Goal: Task Accomplishment & Management: Use online tool/utility

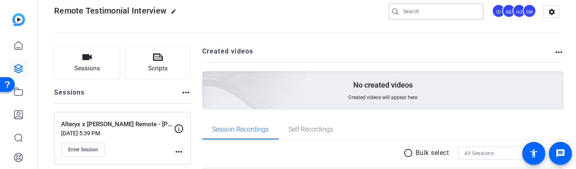
click at [419, 12] on input "Search" at bounding box center [440, 12] width 74 height 10
paste input "RegEd x PlanMember Securities Testimonial Video"
type input "RegEd x PlanMember Securities Testimonial Video"
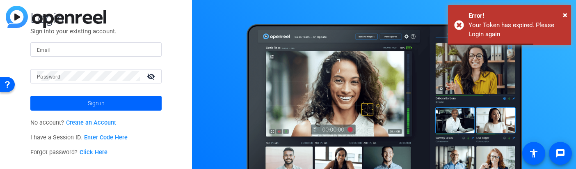
type input "[PERSON_NAME][EMAIL_ADDRESS][DOMAIN_NAME]"
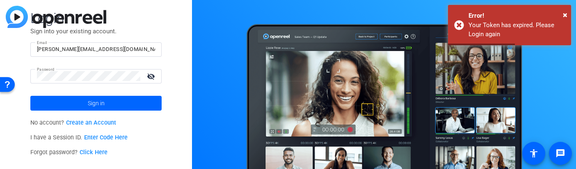
click at [83, 101] on span at bounding box center [95, 103] width 131 height 20
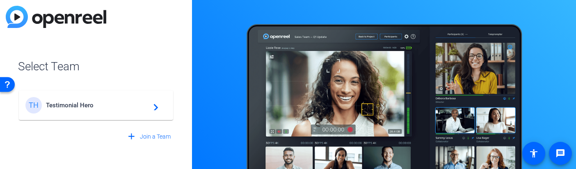
click at [71, 106] on span "Testimonial Hero" at bounding box center [97, 104] width 103 height 7
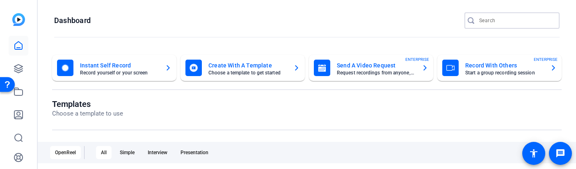
click at [503, 21] on input "Search" at bounding box center [516, 21] width 74 height 10
paste input "RegEd x PlanMember Securities Testimonial Video"
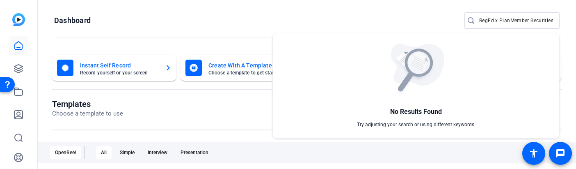
click at [512, 16] on div at bounding box center [288, 84] width 576 height 169
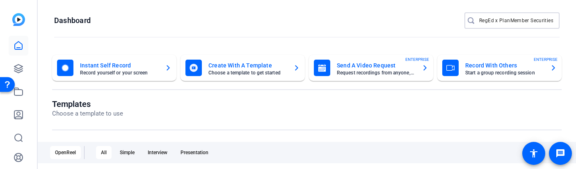
scroll to position [0, 45]
drag, startPoint x: 532, startPoint y: 21, endPoint x: 578, endPoint y: 23, distance: 46.4
click at [576, 23] on html "Accessibility Screen-Reader Guide, Feedback, and Issue Reporting | New window H…" at bounding box center [288, 84] width 576 height 169
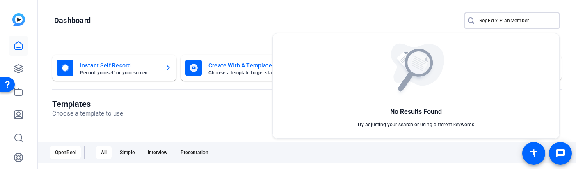
click at [497, 20] on div at bounding box center [288, 84] width 576 height 169
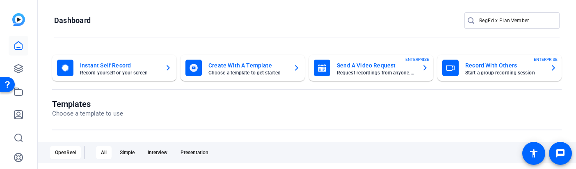
click at [497, 20] on input "RegEd x PlanMember" at bounding box center [516, 21] width 74 height 10
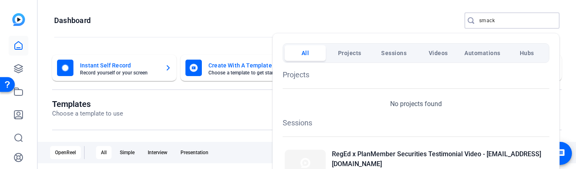
scroll to position [11, 0]
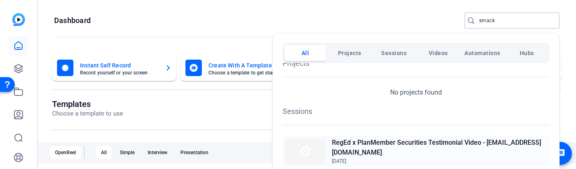
type input "smack"
click at [382, 142] on h2 "RegEd x PlanMember Securities Testimonial Video - [EMAIL_ADDRESS][DOMAIN_NAME]" at bounding box center [439, 147] width 215 height 20
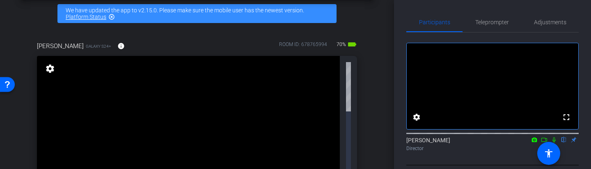
scroll to position [145, 0]
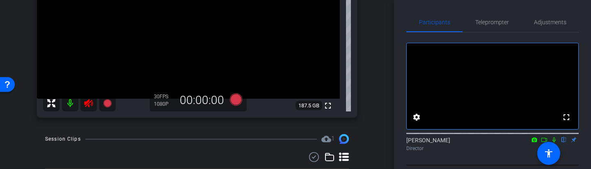
click at [91, 103] on icon at bounding box center [88, 103] width 9 height 8
click at [556, 21] on span "Adjustments" at bounding box center [550, 22] width 32 height 6
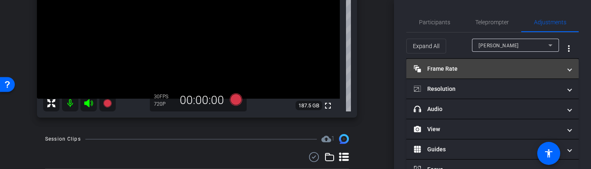
click at [483, 70] on mat-panel-title "Frame Rate Frame Rate" at bounding box center [488, 68] width 148 height 9
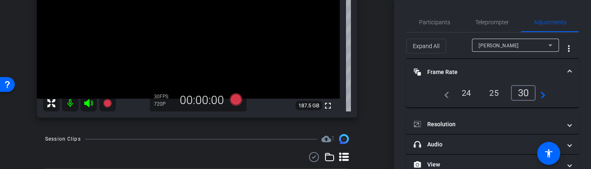
click at [459, 92] on div "24" at bounding box center [466, 93] width 22 height 14
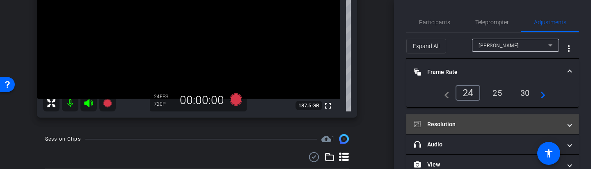
click at [466, 124] on mat-panel-title "Resolution" at bounding box center [488, 124] width 148 height 9
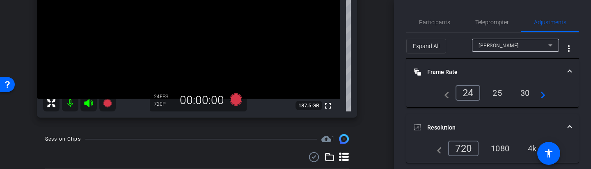
click at [507, 144] on div "1080" at bounding box center [500, 148] width 31 height 14
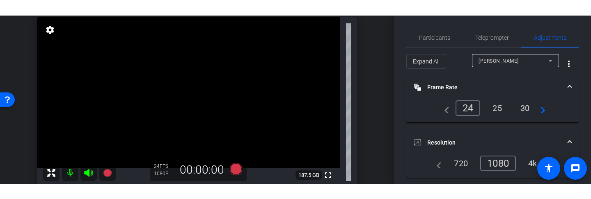
scroll to position [89, 0]
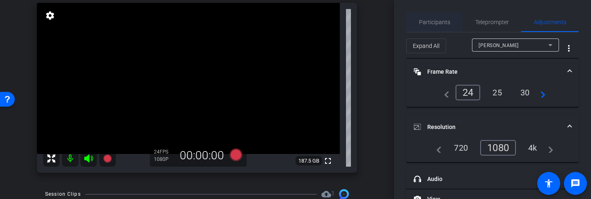
click at [438, 23] on span "Participants" at bounding box center [434, 22] width 31 height 6
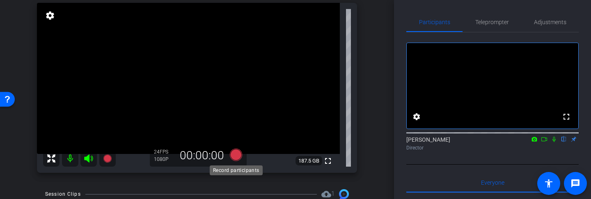
click at [232, 158] on icon at bounding box center [236, 155] width 12 height 12
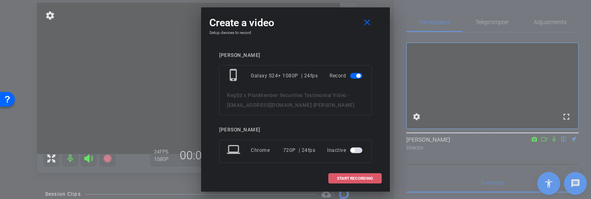
click at [344, 168] on span "START RECORDING" at bounding box center [355, 179] width 36 height 4
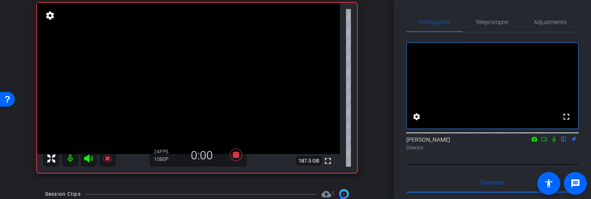
click at [552, 142] on icon at bounding box center [554, 140] width 7 height 6
click at [554, 142] on icon at bounding box center [554, 140] width 7 height 6
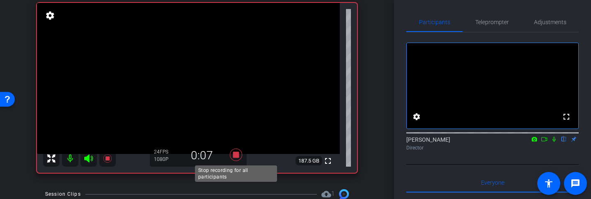
click at [235, 154] on icon at bounding box center [236, 155] width 12 height 12
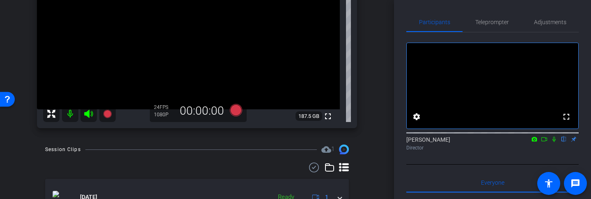
scroll to position [176, 0]
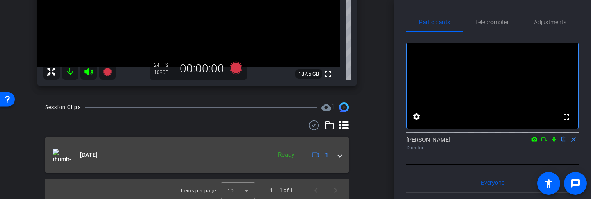
click at [341, 155] on span at bounding box center [339, 155] width 3 height 9
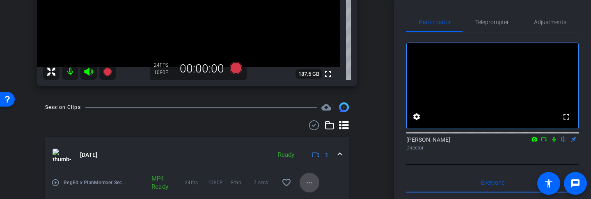
click at [311, 168] on mat-icon "more_horiz" at bounding box center [309, 183] width 10 height 10
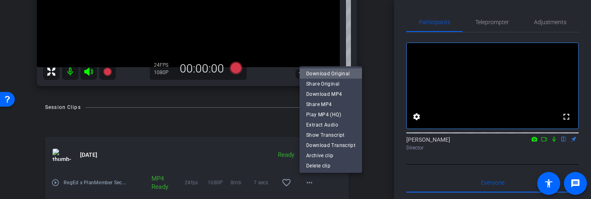
click at [342, 74] on span "Download Original" at bounding box center [330, 74] width 49 height 10
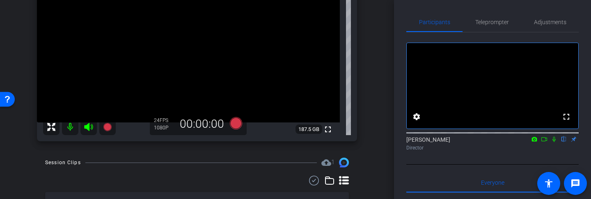
scroll to position [112, 0]
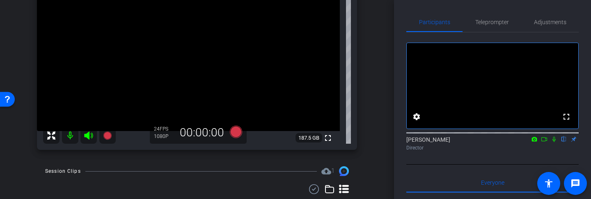
click at [88, 136] on icon at bounding box center [88, 136] width 9 height 8
click at [72, 136] on mat-icon at bounding box center [70, 136] width 16 height 16
click at [71, 137] on mat-icon at bounding box center [70, 136] width 16 height 16
click at [90, 136] on icon at bounding box center [89, 136] width 10 height 10
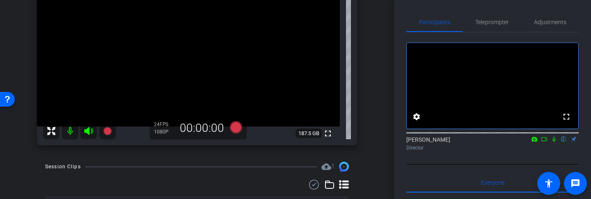
scroll to position [109, 0]
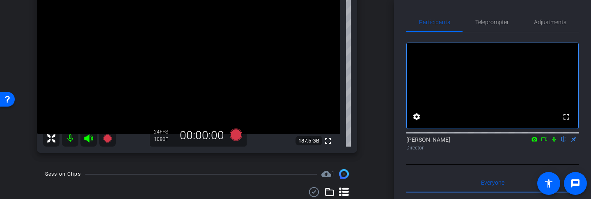
click at [71, 137] on mat-icon at bounding box center [70, 138] width 16 height 16
click at [67, 139] on mat-icon at bounding box center [70, 138] width 16 height 16
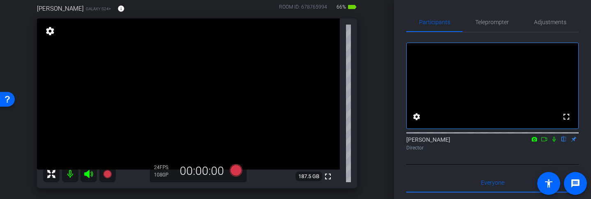
scroll to position [85, 0]
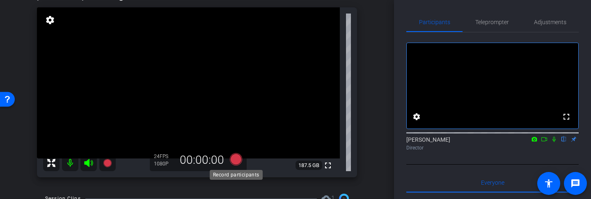
click at [237, 161] on icon at bounding box center [236, 159] width 12 height 12
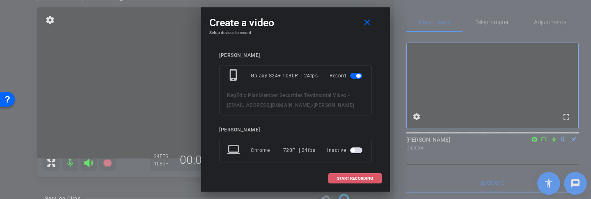
click at [346, 168] on span at bounding box center [355, 179] width 53 height 20
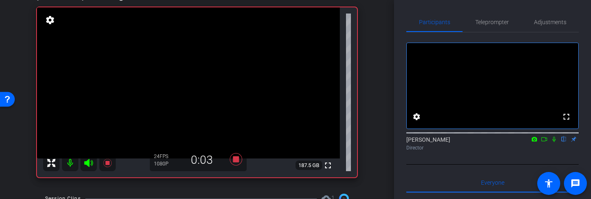
click at [554, 142] on icon at bounding box center [554, 140] width 7 height 6
click at [554, 142] on icon at bounding box center [554, 139] width 5 height 5
click at [554, 142] on icon at bounding box center [553, 139] width 3 height 5
click at [553, 142] on icon at bounding box center [554, 139] width 5 height 5
click at [553, 142] on icon at bounding box center [554, 140] width 7 height 6
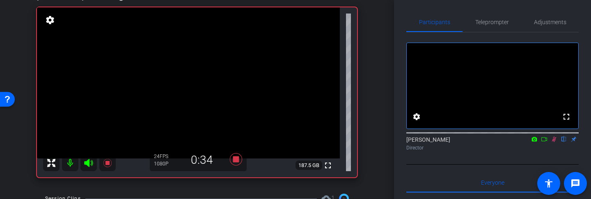
click at [554, 142] on icon at bounding box center [554, 140] width 7 height 6
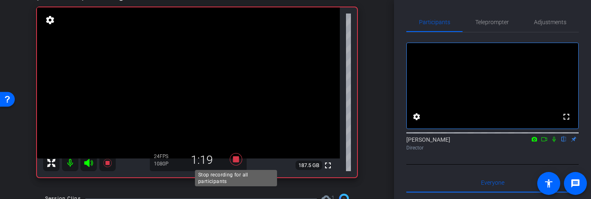
click at [234, 164] on icon at bounding box center [236, 159] width 20 height 15
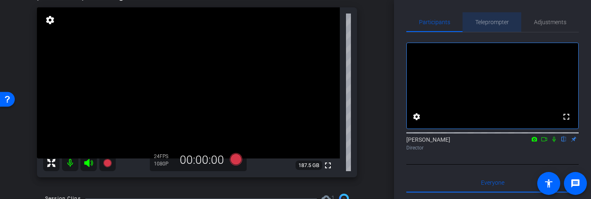
click at [500, 21] on span "Teleprompter" at bounding box center [492, 22] width 34 height 6
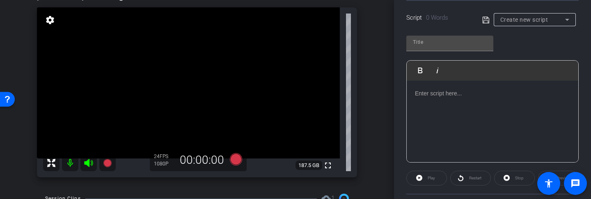
scroll to position [172, 0]
click at [440, 100] on div at bounding box center [493, 121] width 172 height 82
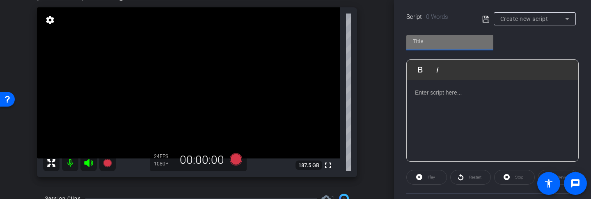
click at [435, 41] on input "text" at bounding box center [450, 42] width 74 height 10
click at [510, 23] on div "Create new script" at bounding box center [532, 19] width 65 height 10
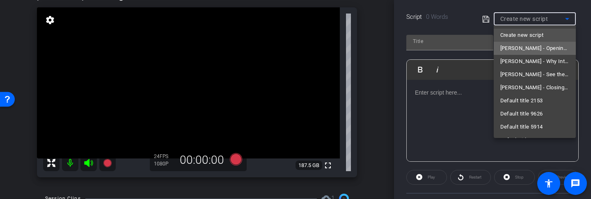
click at [515, 49] on span "Carla - Opening: Welcome Message" at bounding box center [534, 48] width 69 height 10
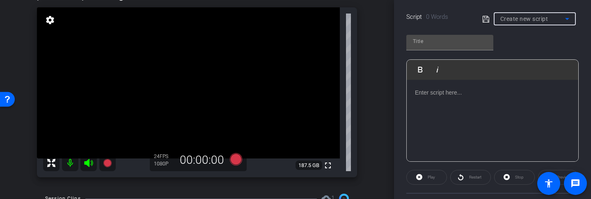
type input "Carla - Opening: Welcome Message"
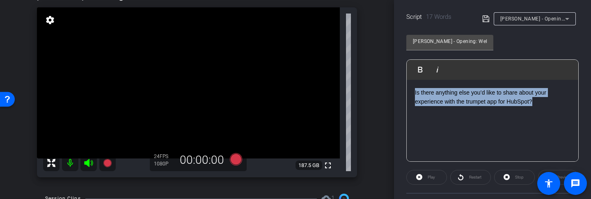
drag, startPoint x: 545, startPoint y: 105, endPoint x: 375, endPoint y: 62, distance: 175.8
click at [375, 62] on div "arrow_back RegEd x PlanMember Securities Testimonial Video - smack@planmember.c…" at bounding box center [295, 99] width 591 height 199
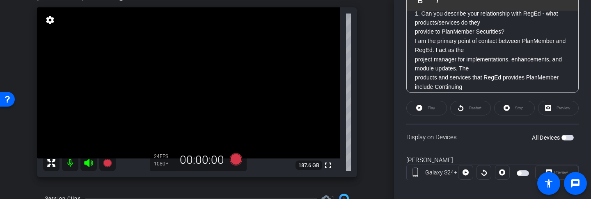
scroll to position [243, 0]
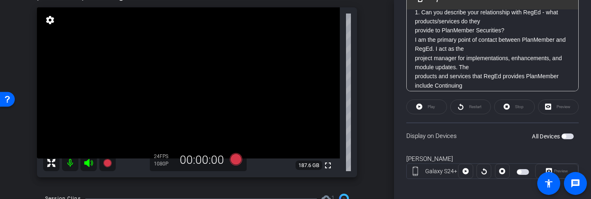
click at [564, 135] on span "button" at bounding box center [564, 137] width 4 height 4
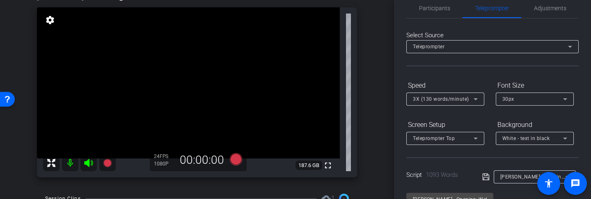
scroll to position [0, 0]
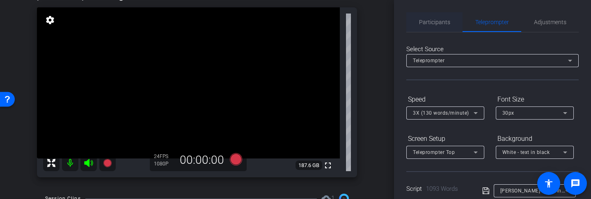
click at [439, 22] on span "Participants" at bounding box center [434, 22] width 31 height 6
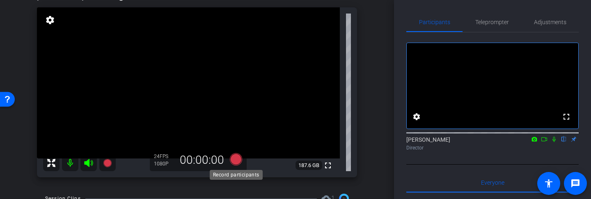
click at [236, 161] on icon at bounding box center [236, 159] width 12 height 12
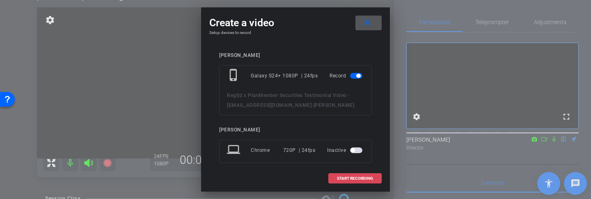
click at [344, 168] on span "START RECORDING" at bounding box center [355, 179] width 36 height 4
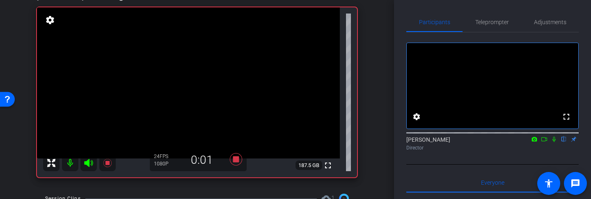
click at [553, 142] on icon at bounding box center [554, 140] width 7 height 6
click at [492, 23] on span "Teleprompter" at bounding box center [492, 22] width 34 height 6
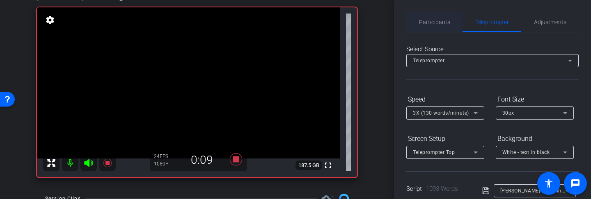
click at [431, 21] on span "Participants" at bounding box center [434, 22] width 31 height 6
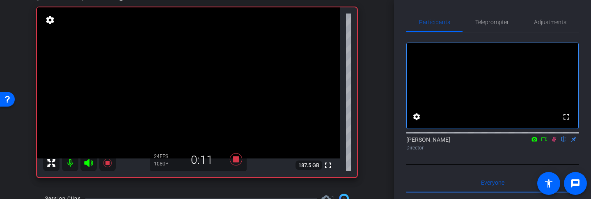
click at [552, 142] on icon at bounding box center [554, 140] width 7 height 6
click at [553, 142] on icon at bounding box center [554, 140] width 7 height 6
click at [485, 23] on span "Teleprompter" at bounding box center [492, 22] width 34 height 6
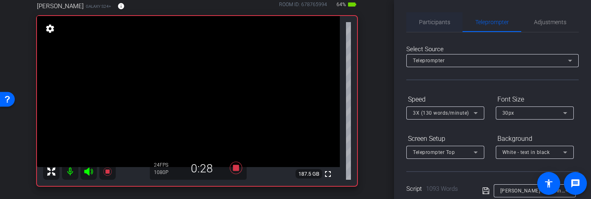
click at [437, 20] on span "Participants" at bounding box center [434, 22] width 31 height 6
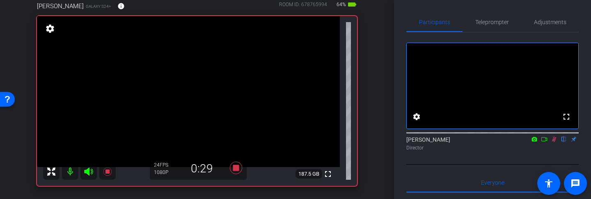
click at [554, 142] on icon at bounding box center [554, 139] width 5 height 5
click at [554, 142] on icon at bounding box center [553, 139] width 3 height 5
click at [488, 20] on span "Teleprompter" at bounding box center [492, 22] width 34 height 6
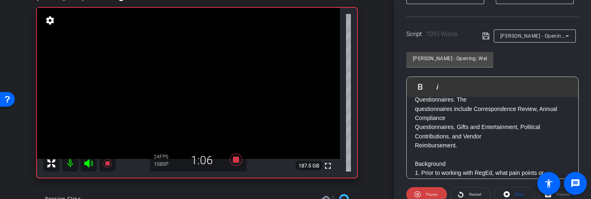
scroll to position [240, 0]
click at [431, 168] on span "Pause" at bounding box center [430, 194] width 13 height 11
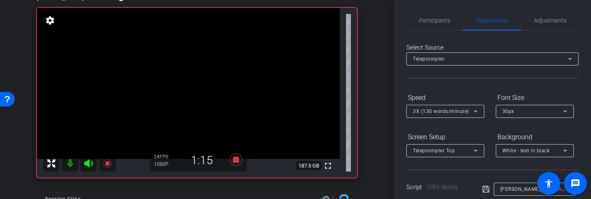
scroll to position [0, 0]
click at [435, 24] on span "Participants" at bounding box center [434, 22] width 31 height 6
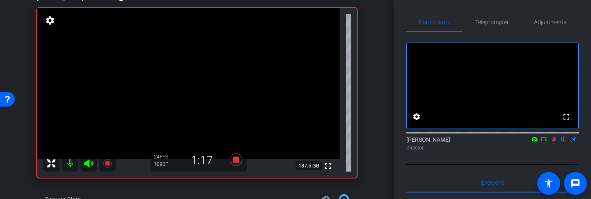
click at [554, 142] on icon at bounding box center [554, 140] width 7 height 6
click at [486, 25] on span "Teleprompter" at bounding box center [492, 22] width 34 height 6
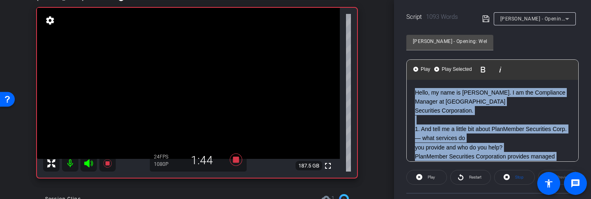
drag, startPoint x: 430, startPoint y: 100, endPoint x: 406, endPoint y: 64, distance: 43.7
click at [406, 63] on div "Play Play from this location Play Selected Play and display the selected text o…" at bounding box center [492, 110] width 172 height 103
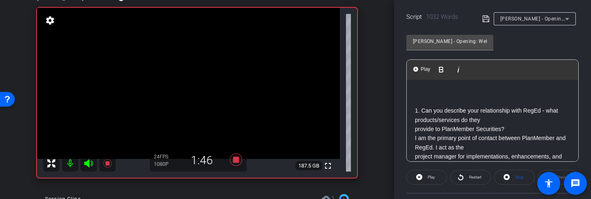
click at [415, 109] on p "1. Can you describe your relationship with RegEd - what products/services do th…" at bounding box center [492, 115] width 155 height 18
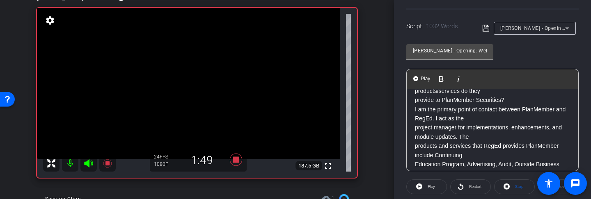
scroll to position [25, 0]
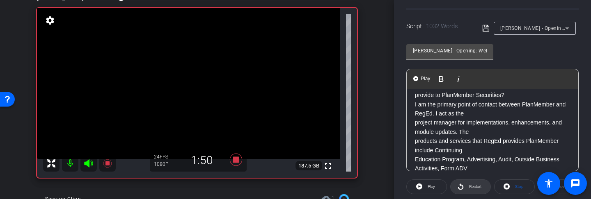
click at [472, 168] on span "Restart" at bounding box center [474, 186] width 14 height 11
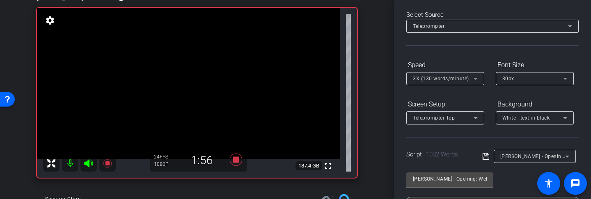
scroll to position [0, 0]
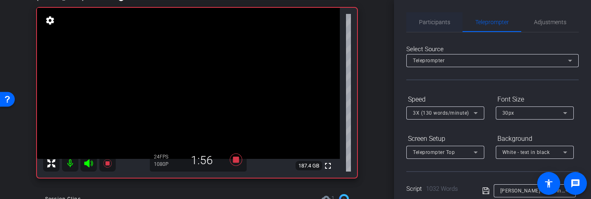
click at [430, 25] on span "Participants" at bounding box center [434, 22] width 31 height 6
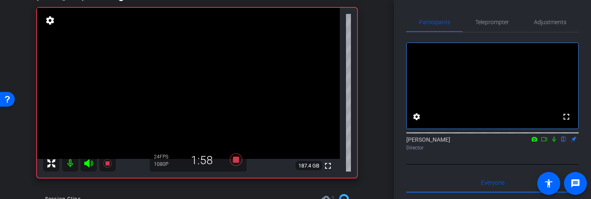
click at [555, 142] on icon at bounding box center [554, 140] width 7 height 6
click at [554, 142] on icon at bounding box center [554, 139] width 5 height 5
click at [487, 23] on span "Teleprompter" at bounding box center [492, 22] width 34 height 6
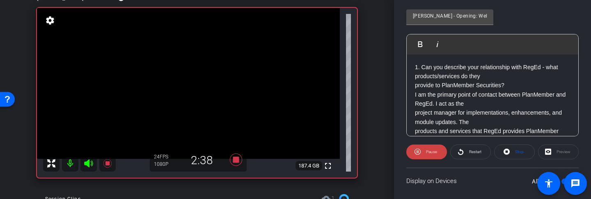
scroll to position [214, 0]
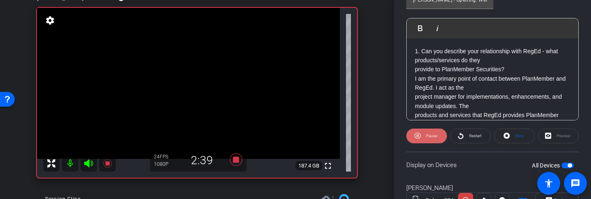
click at [432, 137] on span "Pause" at bounding box center [431, 136] width 11 height 5
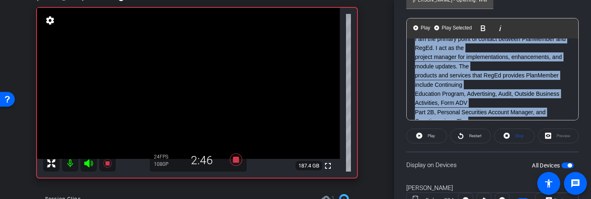
scroll to position [0, 0]
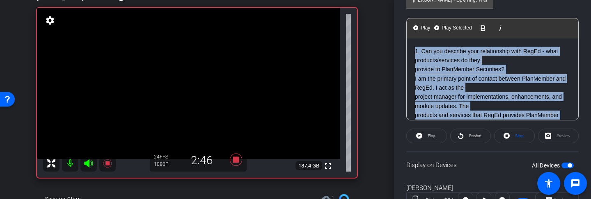
drag, startPoint x: 461, startPoint y: 96, endPoint x: 405, endPoint y: 30, distance: 86.8
click at [406, 30] on div "Participants Teleprompter Adjustments settings Heather Jacoby flip Director Eve…" at bounding box center [492, 99] width 197 height 199
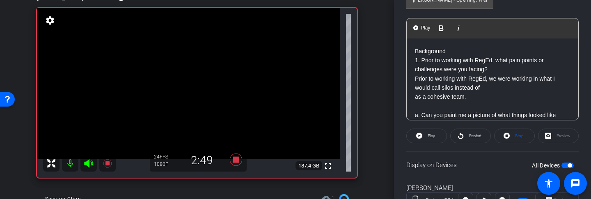
scroll to position [204, 0]
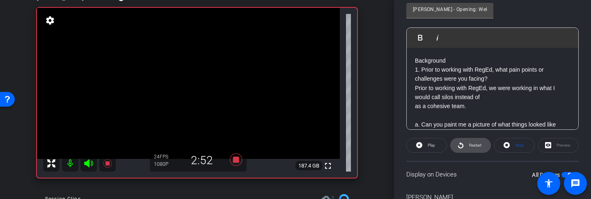
click at [470, 146] on span "Restart" at bounding box center [475, 145] width 12 height 5
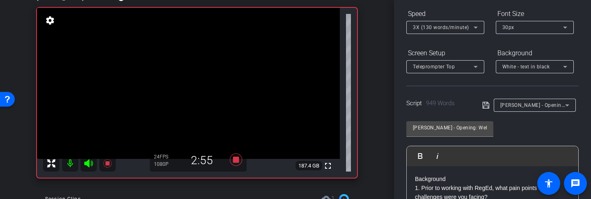
scroll to position [0, 0]
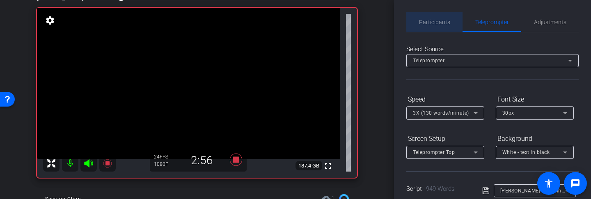
click at [435, 22] on span "Participants" at bounding box center [434, 22] width 31 height 6
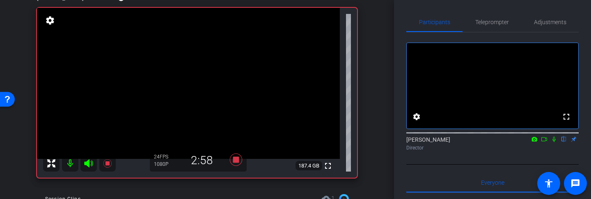
click at [553, 142] on icon at bounding box center [554, 140] width 7 height 6
click at [554, 142] on icon at bounding box center [554, 140] width 7 height 6
click at [497, 23] on span "Teleprompter" at bounding box center [492, 22] width 34 height 6
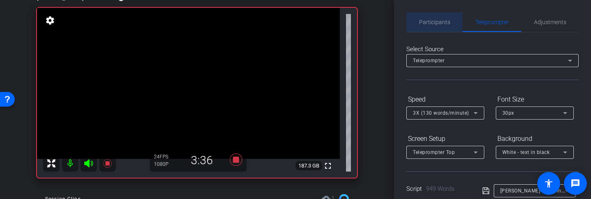
click at [436, 17] on span "Participants" at bounding box center [434, 22] width 31 height 20
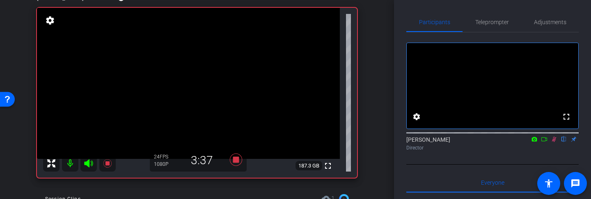
click at [556, 142] on icon at bounding box center [554, 140] width 7 height 6
click at [487, 27] on span "Teleprompter" at bounding box center [492, 22] width 34 height 20
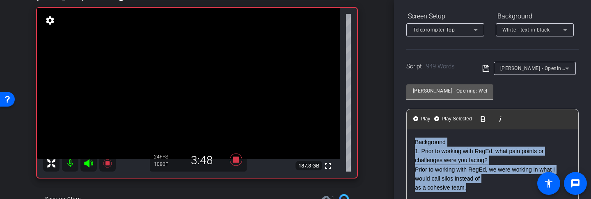
drag, startPoint x: 479, startPoint y: 166, endPoint x: 415, endPoint y: 96, distance: 95.0
click at [415, 96] on div "Carla - Opening: Welcome Message Play Play from this location Play Selected Pla…" at bounding box center [492, 144] width 172 height 133
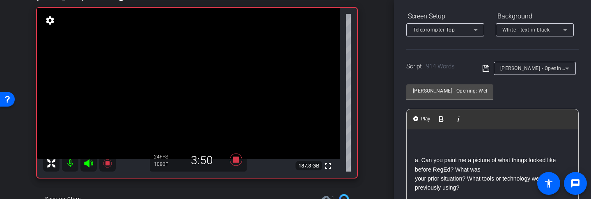
click at [419, 149] on p at bounding box center [492, 151] width 155 height 9
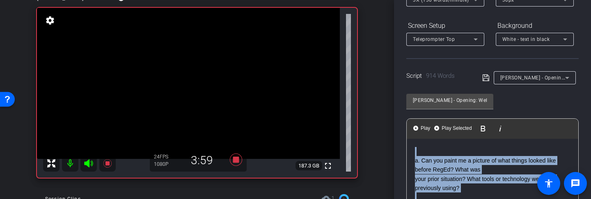
drag, startPoint x: 478, startPoint y: 177, endPoint x: 396, endPoint y: 135, distance: 92.7
click at [396, 135] on div "Participants Teleprompter Adjustments settings Heather Jacoby flip Director Eve…" at bounding box center [492, 99] width 197 height 199
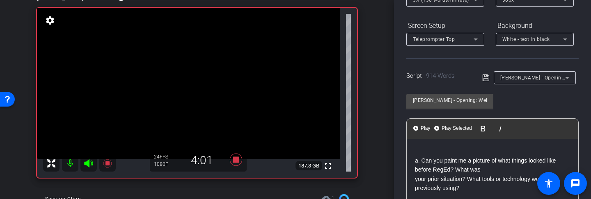
click at [462, 168] on p "your prior situation? What tools or technology were you previously using?" at bounding box center [492, 184] width 155 height 18
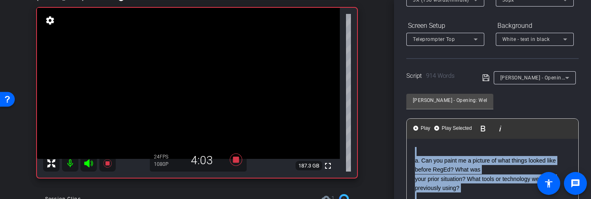
drag, startPoint x: 476, startPoint y: 171, endPoint x: 410, endPoint y: 118, distance: 84.3
click at [410, 119] on div "Play Play from this location Play Selected Play and display the selected text o…" at bounding box center [492, 170] width 172 height 103
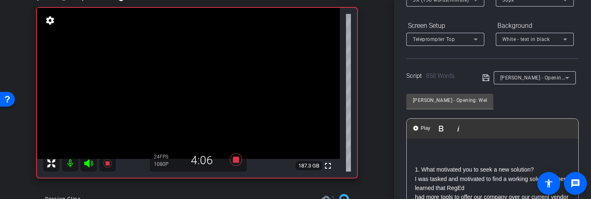
click at [422, 163] on p at bounding box center [492, 160] width 155 height 9
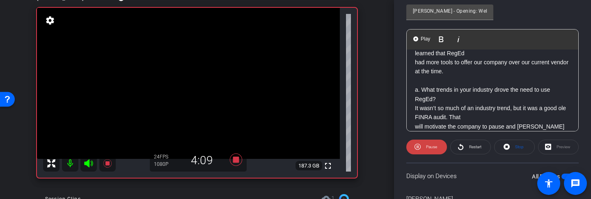
scroll to position [205, 0]
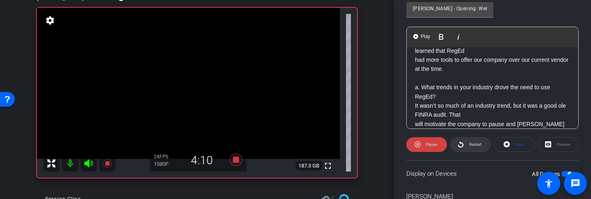
click at [475, 143] on span "Restart" at bounding box center [475, 144] width 12 height 5
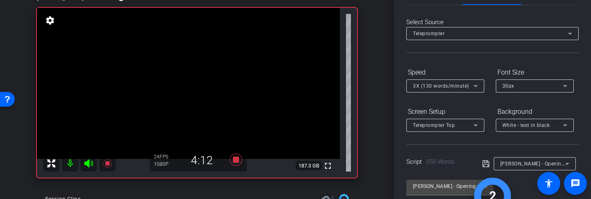
scroll to position [0, 0]
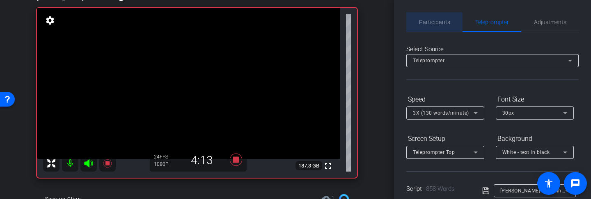
click at [430, 23] on span "Participants" at bounding box center [434, 22] width 31 height 6
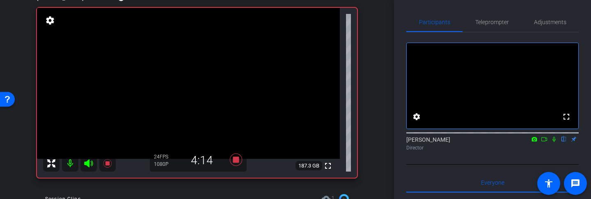
click at [554, 142] on icon at bounding box center [554, 140] width 7 height 6
click at [495, 24] on span "Teleprompter" at bounding box center [492, 22] width 34 height 6
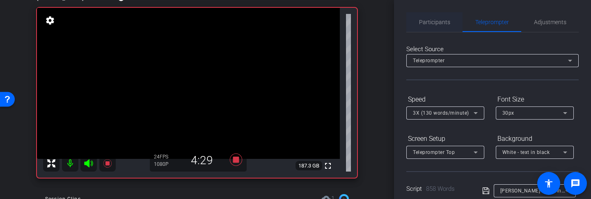
click at [436, 19] on span "Participants" at bounding box center [434, 22] width 31 height 6
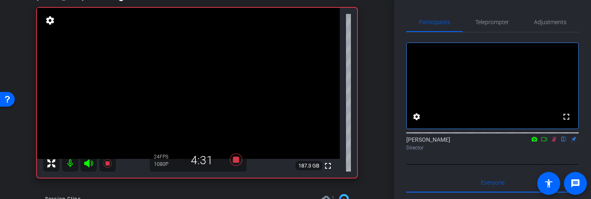
click at [554, 142] on icon at bounding box center [554, 140] width 7 height 6
click at [554, 142] on icon at bounding box center [553, 139] width 3 height 5
click at [494, 23] on span "Teleprompter" at bounding box center [492, 22] width 34 height 6
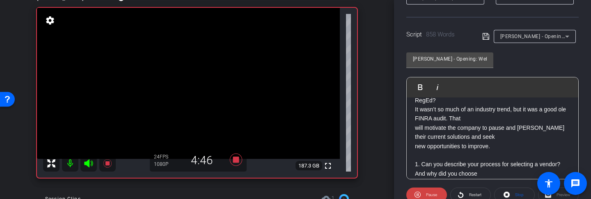
scroll to position [85, 0]
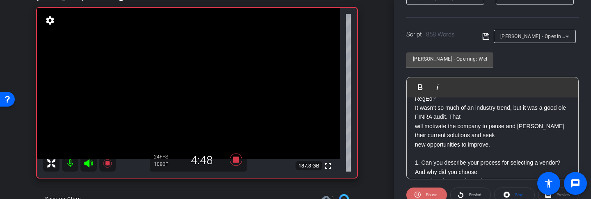
click at [428, 168] on span "Pause" at bounding box center [431, 195] width 11 height 5
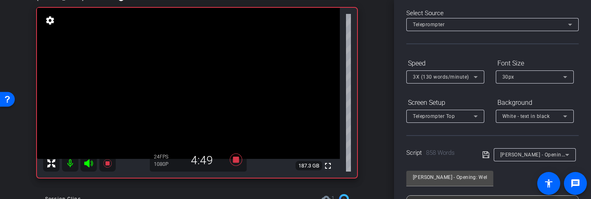
scroll to position [0, 0]
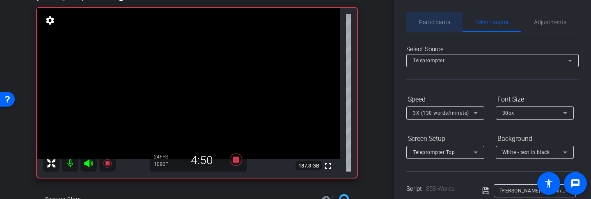
click at [432, 22] on span "Participants" at bounding box center [434, 22] width 31 height 6
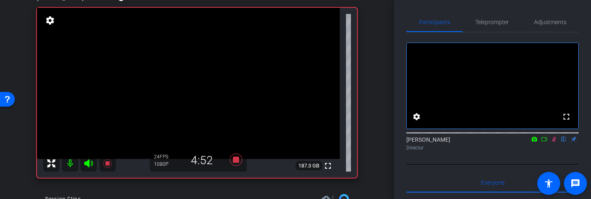
click at [557, 143] on mat-icon at bounding box center [554, 139] width 10 height 7
click at [554, 142] on icon at bounding box center [554, 140] width 7 height 6
click at [493, 21] on span "Teleprompter" at bounding box center [492, 22] width 34 height 6
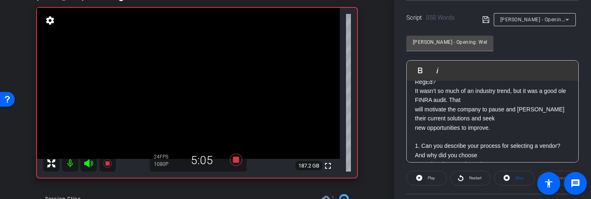
scroll to position [192, 0]
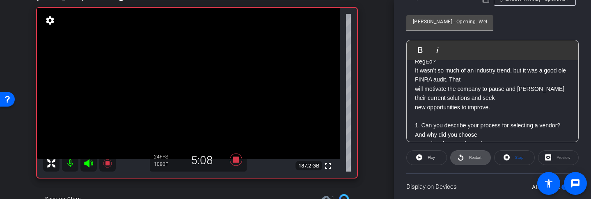
click at [463, 160] on icon at bounding box center [461, 158] width 6 height 10
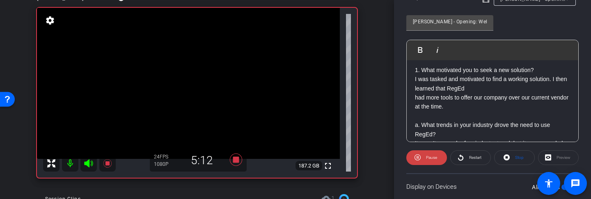
scroll to position [6, 0]
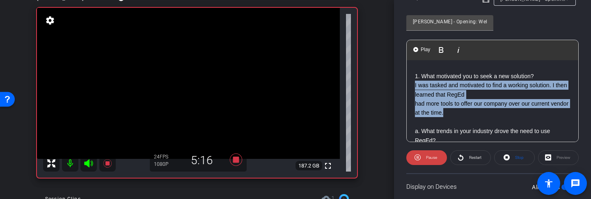
drag, startPoint x: 449, startPoint y: 116, endPoint x: 412, endPoint y: 85, distance: 48.1
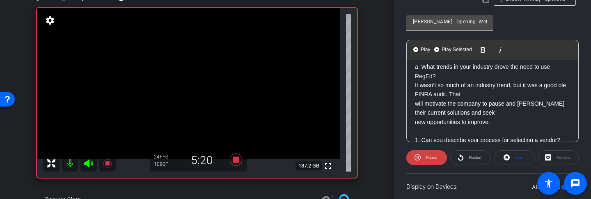
scroll to position [71, 0]
click at [431, 157] on span "Pause" at bounding box center [431, 158] width 11 height 5
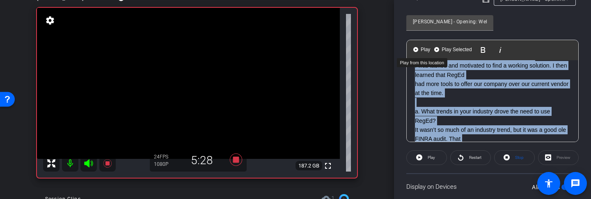
scroll to position [0, 0]
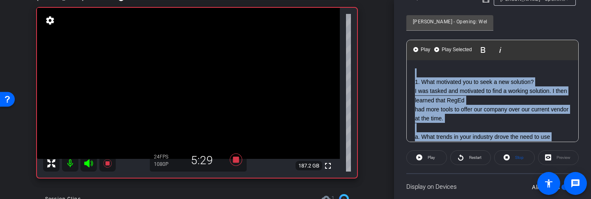
drag, startPoint x: 494, startPoint y: 121, endPoint x: 400, endPoint y: 41, distance: 123.4
click at [400, 41] on div "Participants Teleprompter Adjustments settings Heather Jacoby flip Director Eve…" at bounding box center [492, 99] width 197 height 199
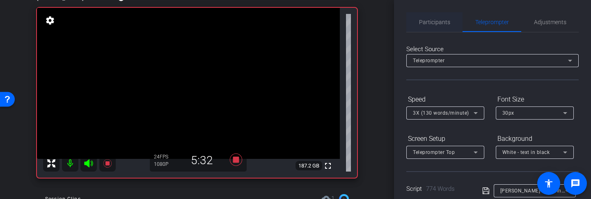
click at [438, 20] on span "Participants" at bounding box center [434, 22] width 31 height 6
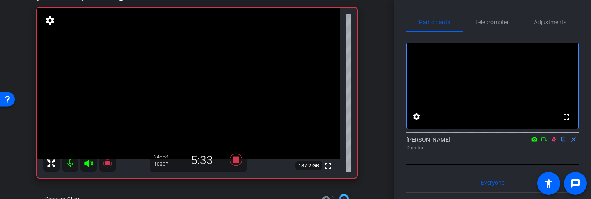
click at [553, 142] on icon at bounding box center [554, 140] width 7 height 6
click at [493, 19] on span "Teleprompter" at bounding box center [492, 22] width 34 height 6
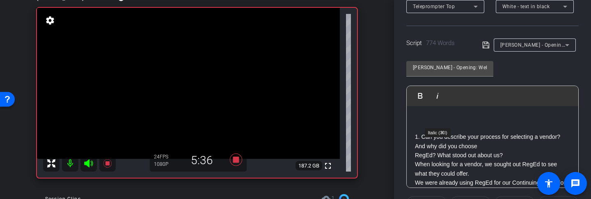
scroll to position [158, 0]
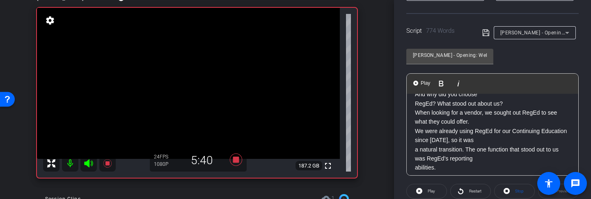
scroll to position [30, 0]
click at [429, 168] on span "Play" at bounding box center [431, 191] width 7 height 5
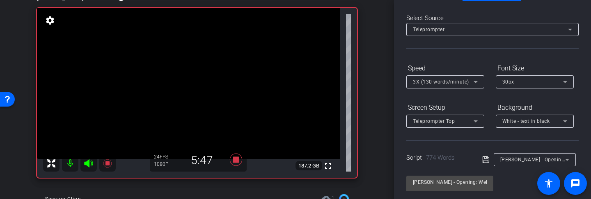
scroll to position [15, 0]
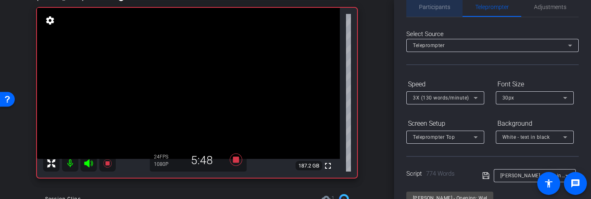
click at [442, 3] on span "Participants" at bounding box center [434, 7] width 31 height 20
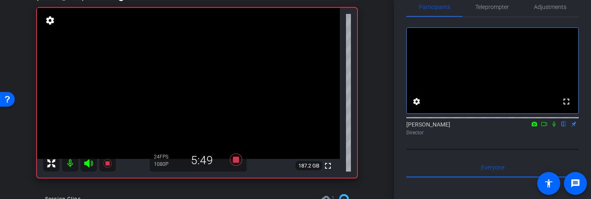
click at [553, 127] on icon at bounding box center [554, 124] width 7 height 6
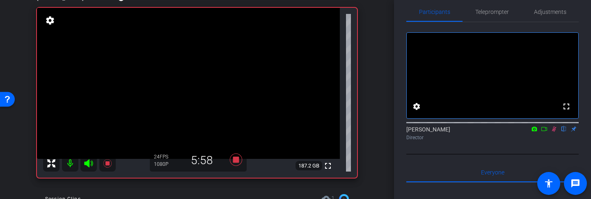
scroll to position [0, 0]
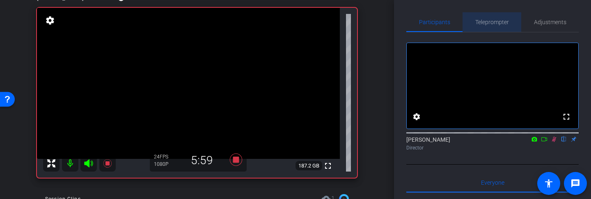
click at [498, 23] on span "Teleprompter" at bounding box center [492, 22] width 34 height 6
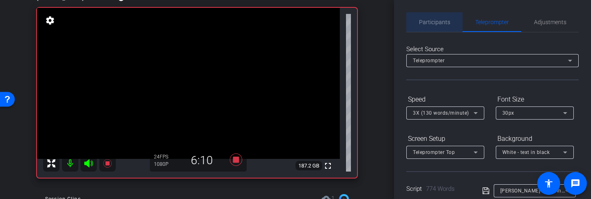
click at [437, 22] on span "Participants" at bounding box center [434, 22] width 31 height 6
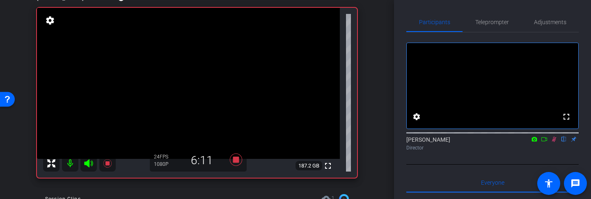
click at [553, 142] on icon at bounding box center [554, 139] width 5 height 5
click at [552, 142] on icon at bounding box center [554, 140] width 7 height 6
click at [487, 24] on span "Teleprompter" at bounding box center [492, 22] width 34 height 6
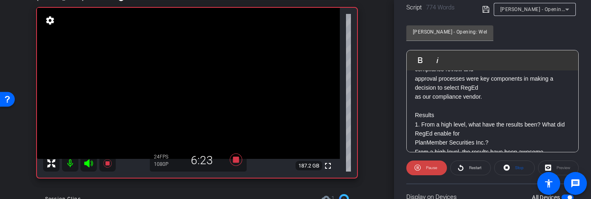
scroll to position [186, 0]
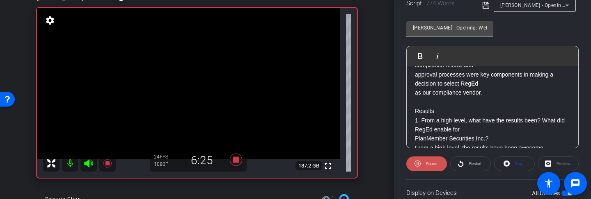
click at [434, 165] on span "Pause" at bounding box center [431, 164] width 11 height 5
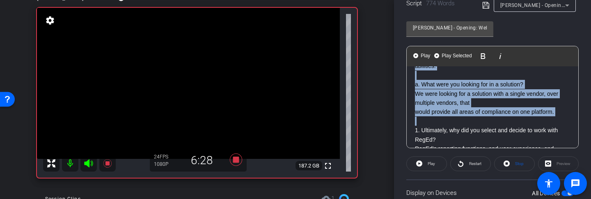
scroll to position [0, 0]
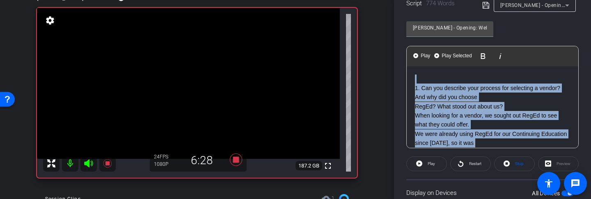
drag, startPoint x: 416, startPoint y: 89, endPoint x: 409, endPoint y: 57, distance: 33.2
click at [409, 57] on div "Play Play from this location Play Selected Play and display the selected text o…" at bounding box center [492, 97] width 172 height 103
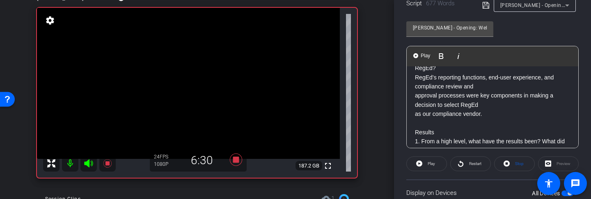
scroll to position [28, 0]
click at [475, 162] on span "Restart" at bounding box center [475, 164] width 12 height 5
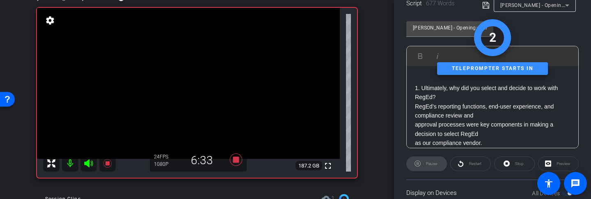
scroll to position [0, 0]
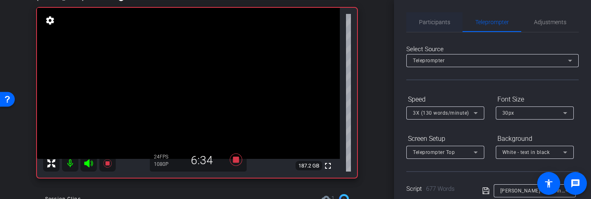
click at [427, 21] on span "Participants" at bounding box center [434, 22] width 31 height 6
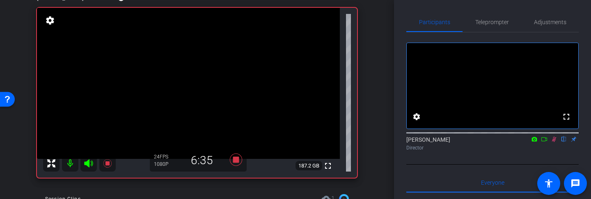
click at [554, 142] on icon at bounding box center [554, 139] width 5 height 5
click at [490, 19] on span "Teleprompter" at bounding box center [492, 22] width 34 height 6
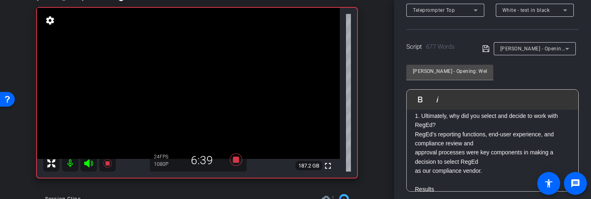
scroll to position [10, 0]
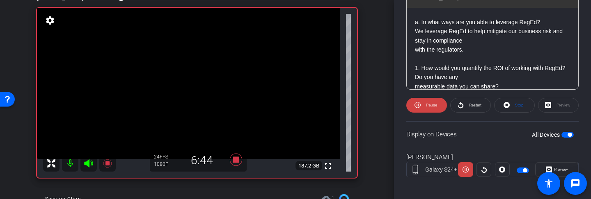
scroll to position [249, 0]
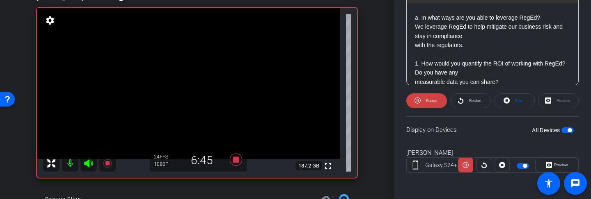
click at [430, 108] on openreel-capture-teleprompter "Speed 3X (130 words/minute) Font Size 30px Screen Setup Teleprompter Top Backgr…" at bounding box center [492, 16] width 172 height 344
click at [435, 101] on span "Pause" at bounding box center [431, 100] width 11 height 5
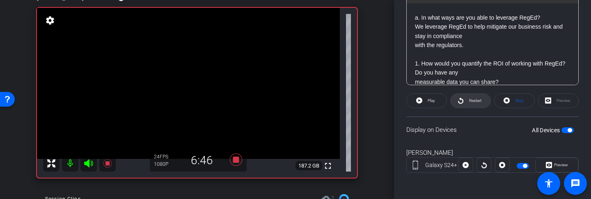
click at [478, 97] on span "Restart" at bounding box center [474, 100] width 14 height 11
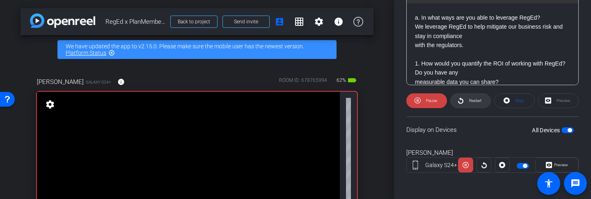
scroll to position [0, 0]
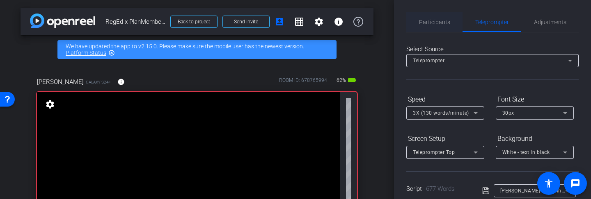
click at [440, 17] on span "Participants" at bounding box center [434, 22] width 31 height 20
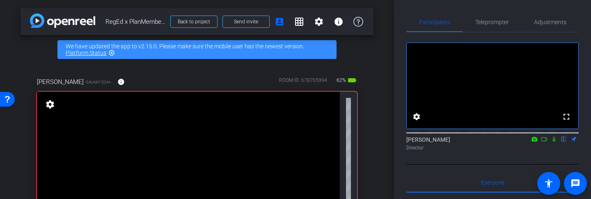
click at [555, 142] on icon at bounding box center [553, 139] width 3 height 5
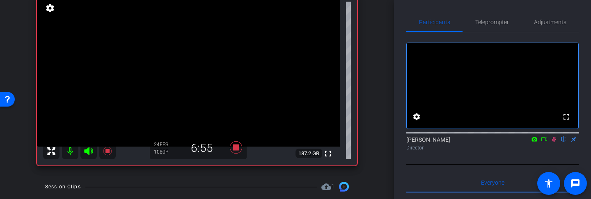
scroll to position [106, 0]
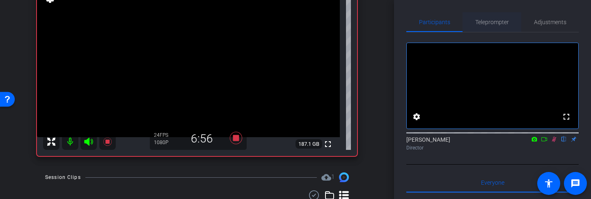
click at [497, 20] on span "Teleprompter" at bounding box center [492, 22] width 34 height 6
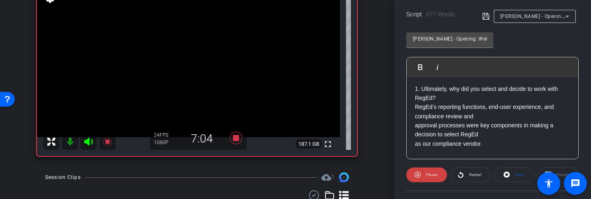
scroll to position [0, 0]
click at [424, 168] on span "Pause" at bounding box center [430, 174] width 13 height 11
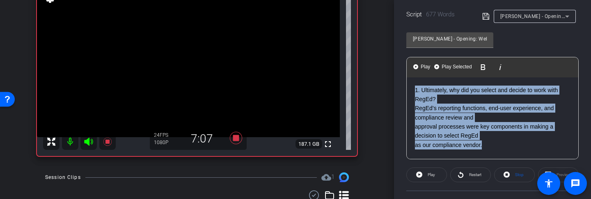
drag, startPoint x: 495, startPoint y: 127, endPoint x: 405, endPoint y: 64, distance: 110.1
click at [405, 64] on div "Participants Teleprompter Adjustments settings Heather Jacoby flip Director Eve…" at bounding box center [492, 99] width 197 height 199
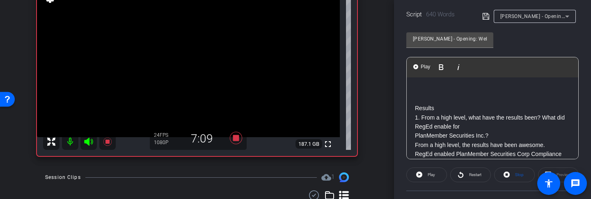
click at [415, 106] on p "Results" at bounding box center [492, 108] width 155 height 9
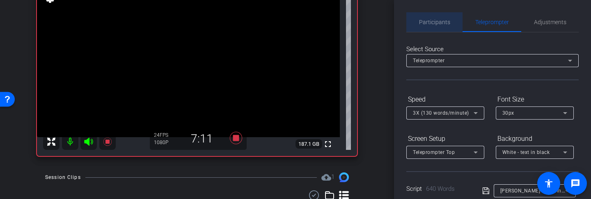
click at [433, 16] on span "Participants" at bounding box center [434, 22] width 31 height 20
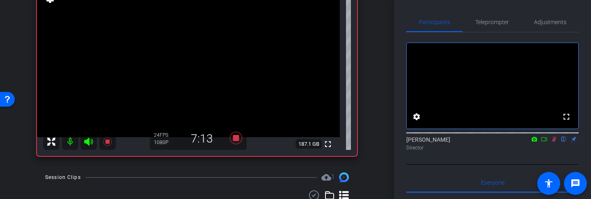
click at [553, 142] on icon at bounding box center [554, 139] width 5 height 5
click at [495, 25] on span "Teleprompter" at bounding box center [492, 22] width 34 height 6
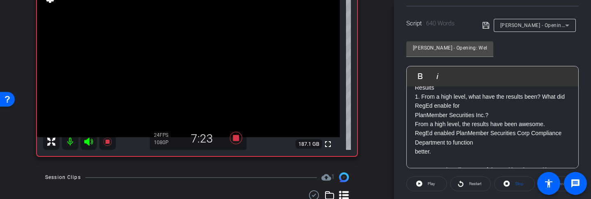
scroll to position [181, 0]
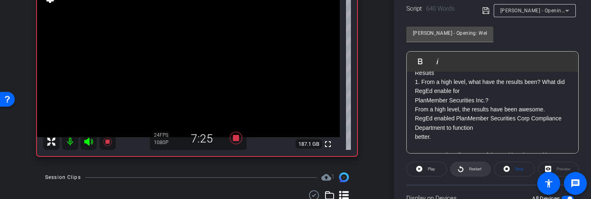
click at [471, 168] on span "Restart" at bounding box center [475, 169] width 12 height 5
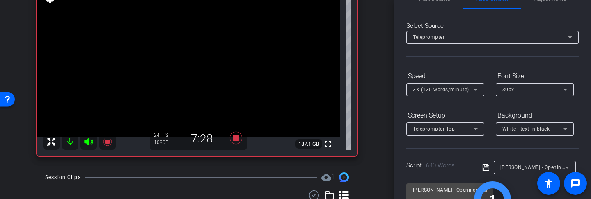
scroll to position [0, 0]
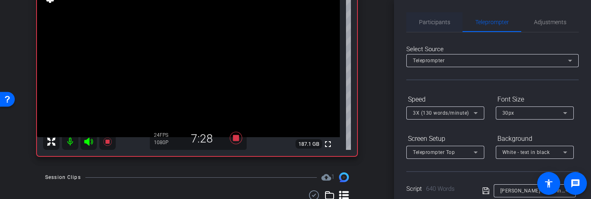
click at [436, 20] on span "Participants" at bounding box center [434, 22] width 31 height 6
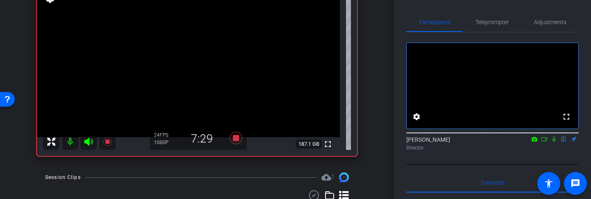
click at [553, 142] on icon at bounding box center [554, 140] width 7 height 6
click at [491, 23] on span "Teleprompter" at bounding box center [492, 22] width 34 height 6
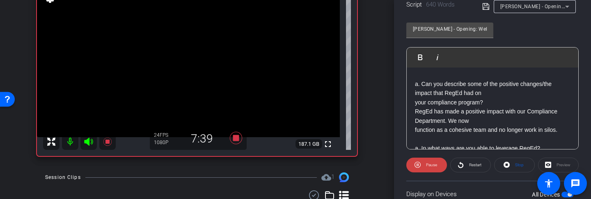
scroll to position [80, 0]
click at [468, 161] on span "Restart" at bounding box center [474, 165] width 14 height 11
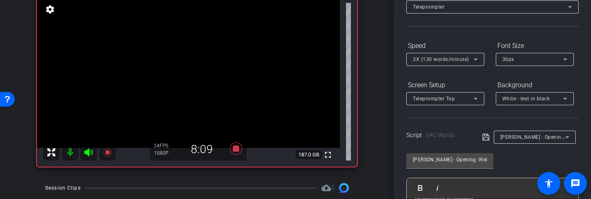
scroll to position [0, 0]
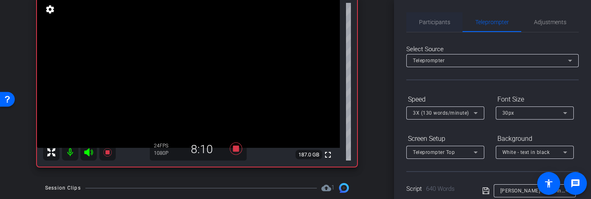
click at [449, 18] on span "Participants" at bounding box center [434, 22] width 31 height 20
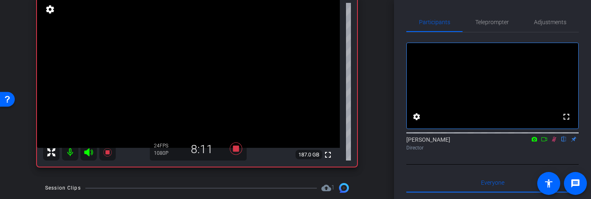
click at [554, 142] on icon at bounding box center [554, 140] width 7 height 6
click at [495, 22] on span "Teleprompter" at bounding box center [492, 22] width 34 height 6
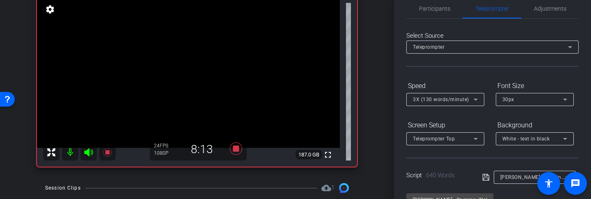
scroll to position [13, 0]
click at [439, 6] on span "Participants" at bounding box center [434, 9] width 31 height 6
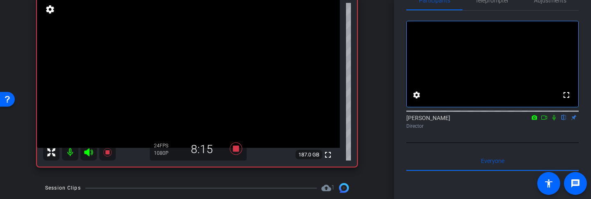
scroll to position [0, 0]
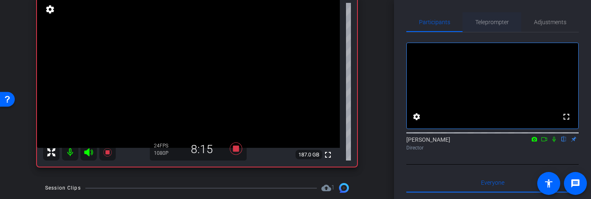
click at [494, 18] on span "Teleprompter" at bounding box center [492, 22] width 34 height 20
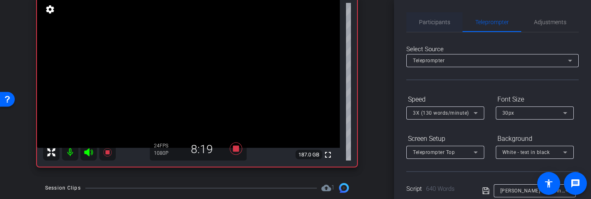
click at [442, 20] on span "Participants" at bounding box center [434, 22] width 31 height 6
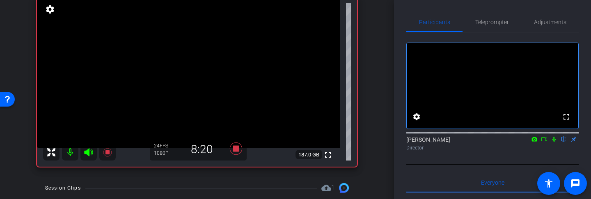
click at [555, 136] on div at bounding box center [492, 132] width 172 height 7
click at [554, 142] on icon at bounding box center [553, 139] width 3 height 5
click at [496, 30] on span "Teleprompter" at bounding box center [492, 22] width 34 height 20
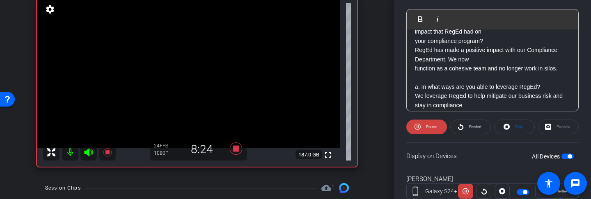
scroll to position [104, 0]
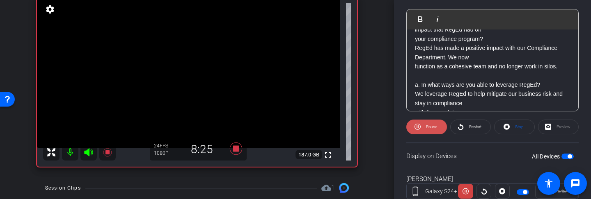
click at [429, 126] on span "Pause" at bounding box center [431, 127] width 11 height 5
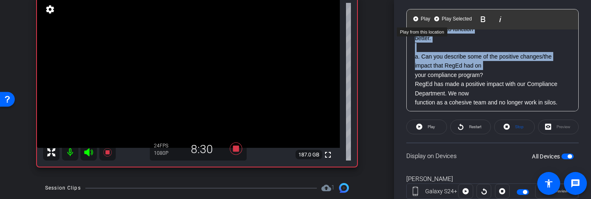
scroll to position [0, 0]
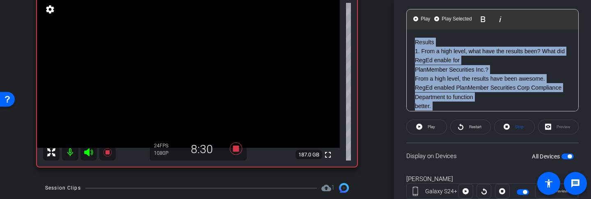
drag, startPoint x: 489, startPoint y: 70, endPoint x: 410, endPoint y: 11, distance: 98.4
click at [410, 11] on div "Play Play from this location Play Selected Play and display the selected text o…" at bounding box center [492, 60] width 172 height 103
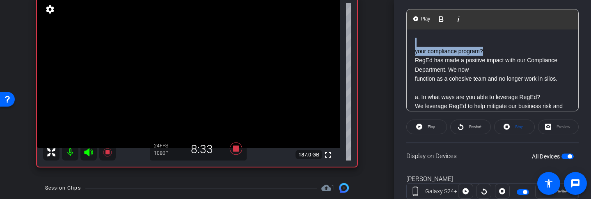
drag, startPoint x: 495, startPoint y: 50, endPoint x: 413, endPoint y: 29, distance: 84.8
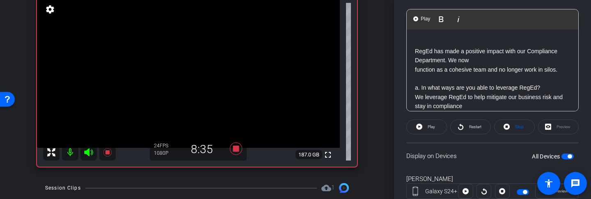
scroll to position [7, 0]
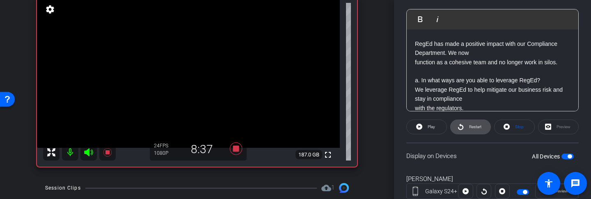
click at [467, 130] on span "Restart" at bounding box center [474, 126] width 14 height 11
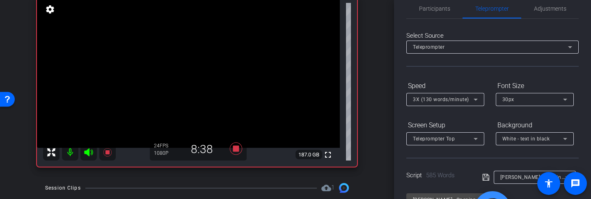
scroll to position [0, 0]
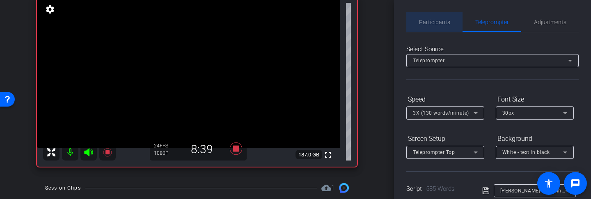
click at [439, 20] on span "Participants" at bounding box center [434, 22] width 31 height 6
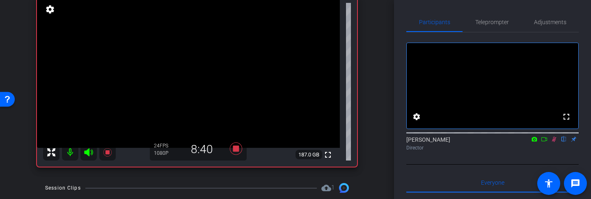
click at [555, 142] on icon at bounding box center [554, 140] width 7 height 6
click at [491, 21] on span "Teleprompter" at bounding box center [492, 22] width 34 height 6
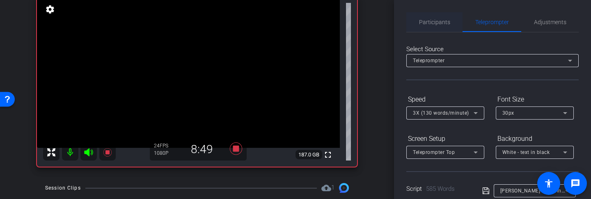
click at [442, 21] on span "Participants" at bounding box center [434, 22] width 31 height 6
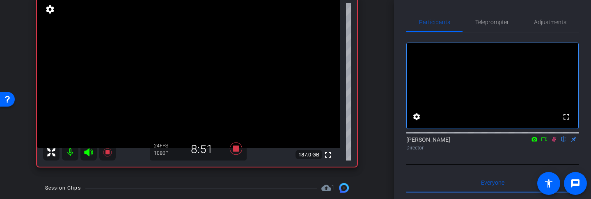
click at [554, 142] on icon at bounding box center [554, 140] width 7 height 6
click at [554, 142] on icon at bounding box center [553, 139] width 3 height 5
click at [554, 142] on icon at bounding box center [554, 140] width 7 height 6
click at [553, 142] on icon at bounding box center [554, 140] width 7 height 6
click at [496, 16] on span "Teleprompter" at bounding box center [492, 22] width 34 height 20
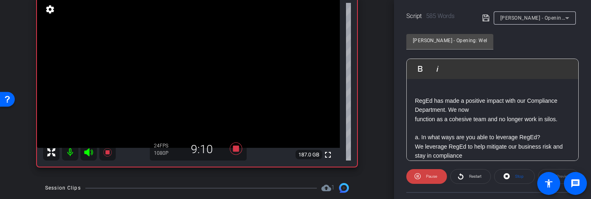
scroll to position [0, 0]
click at [432, 165] on openreel-capture-teleprompter "Speed 3X (130 words/minute) Font Size 30px Screen Setup Teleprompter Top Backgr…" at bounding box center [492, 92] width 172 height 344
click at [427, 168] on span "Pause" at bounding box center [430, 176] width 13 height 11
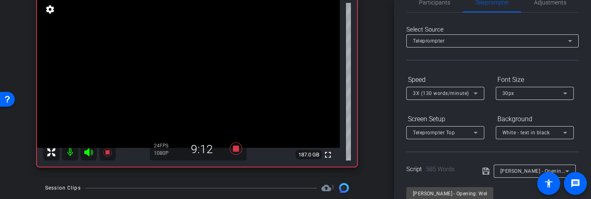
scroll to position [0, 0]
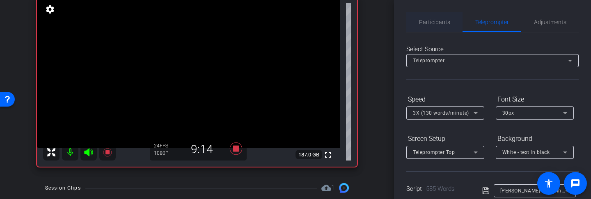
click at [437, 21] on span "Participants" at bounding box center [434, 22] width 31 height 6
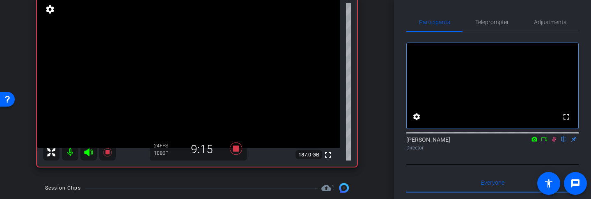
click at [554, 142] on icon at bounding box center [554, 140] width 7 height 6
click at [499, 23] on span "Teleprompter" at bounding box center [492, 22] width 34 height 6
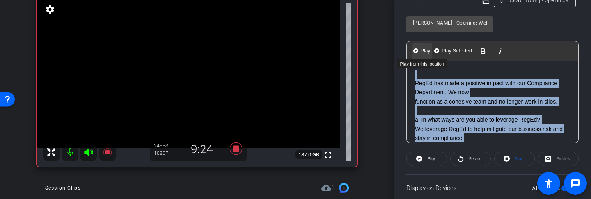
drag, startPoint x: 504, startPoint y: 102, endPoint x: 421, endPoint y: 46, distance: 100.3
click at [421, 46] on div "Play Play from this location Play Selected Play and display the selected text o…" at bounding box center [492, 92] width 172 height 103
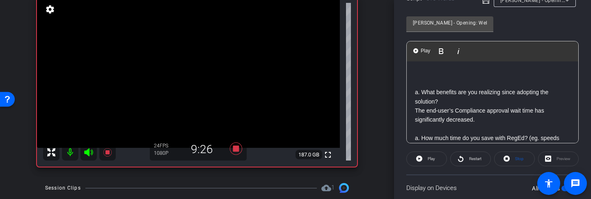
click at [415, 87] on p at bounding box center [492, 83] width 155 height 9
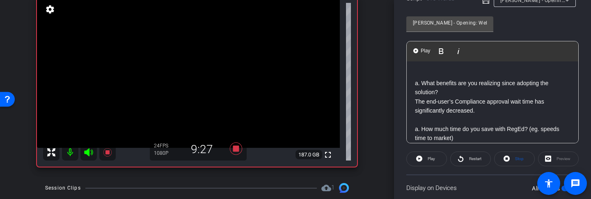
scroll to position [181, 0]
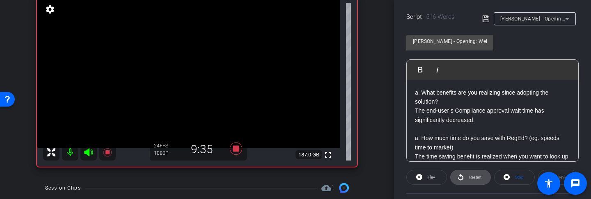
click at [468, 168] on span "Restart" at bounding box center [474, 177] width 14 height 11
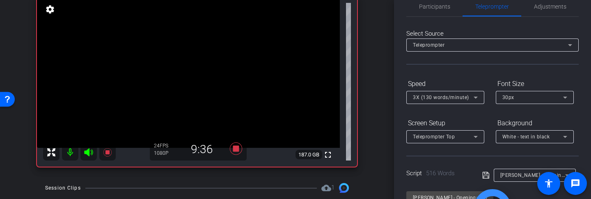
scroll to position [12, 0]
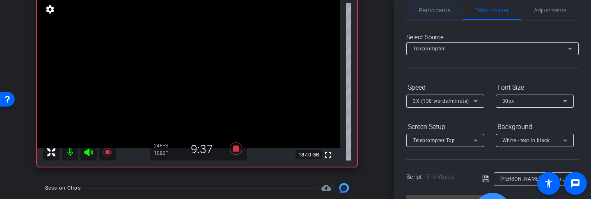
click at [444, 8] on span "Participants" at bounding box center [434, 10] width 31 height 6
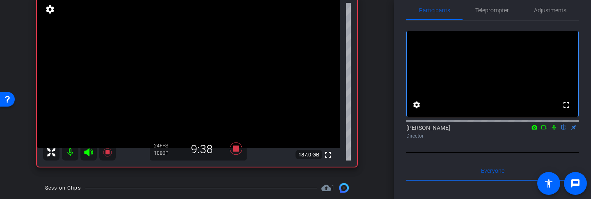
click at [554, 130] on icon at bounding box center [553, 127] width 3 height 5
click at [491, 13] on span "Teleprompter" at bounding box center [492, 10] width 34 height 6
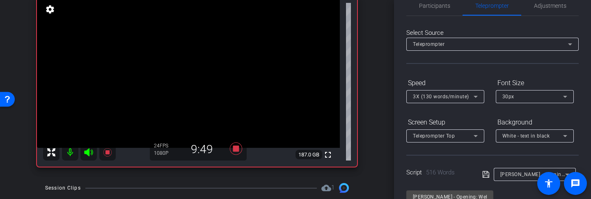
scroll to position [14, 0]
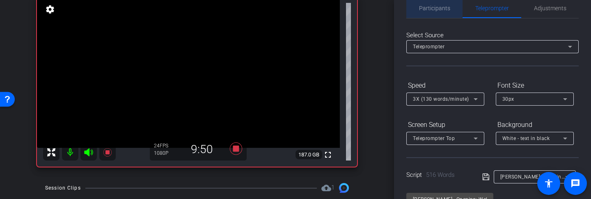
click at [430, 7] on span "Participants" at bounding box center [434, 8] width 31 height 6
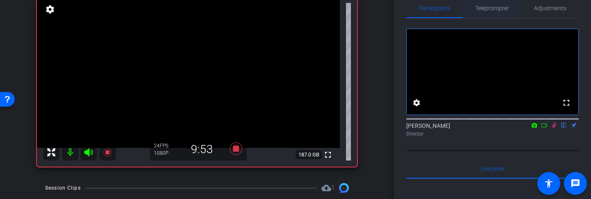
click at [498, 9] on span "Teleprompter" at bounding box center [492, 8] width 34 height 6
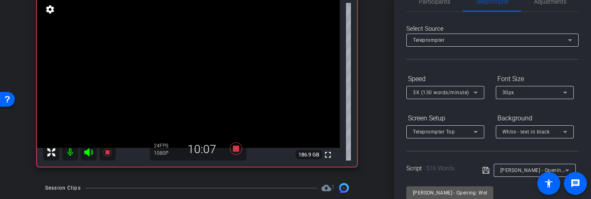
scroll to position [0, 0]
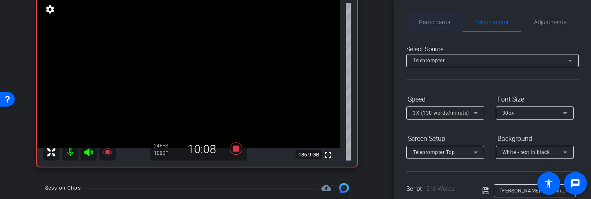
click at [437, 19] on span "Participants" at bounding box center [434, 22] width 31 height 6
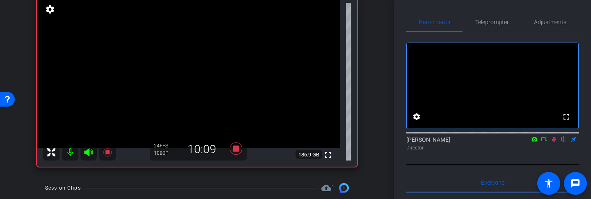
click at [555, 142] on icon at bounding box center [554, 140] width 7 height 6
click at [552, 142] on icon at bounding box center [553, 139] width 3 height 5
click at [493, 24] on span "Teleprompter" at bounding box center [492, 22] width 34 height 6
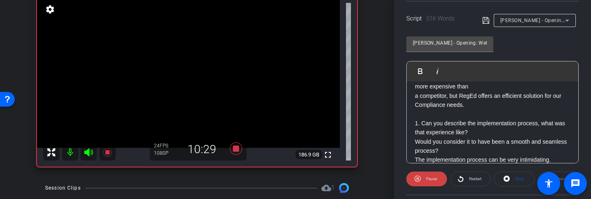
scroll to position [193, 0]
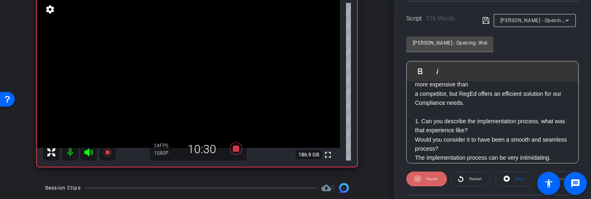
click at [427, 168] on span "Pause" at bounding box center [430, 179] width 13 height 11
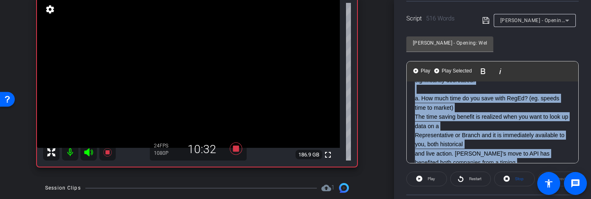
scroll to position [0, 0]
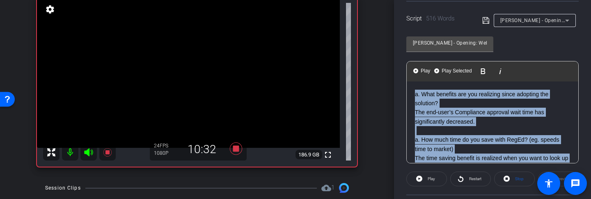
drag, startPoint x: 413, startPoint y: 119, endPoint x: 407, endPoint y: 64, distance: 55.8
click at [407, 64] on div "Play Play from this location Play Selected Play and display the selected text o…" at bounding box center [492, 112] width 172 height 103
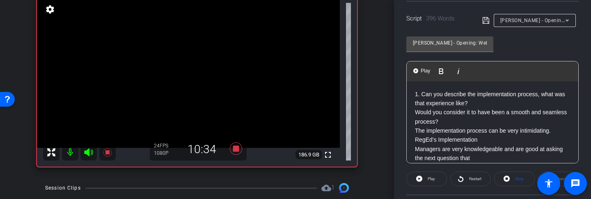
scroll to position [161, 0]
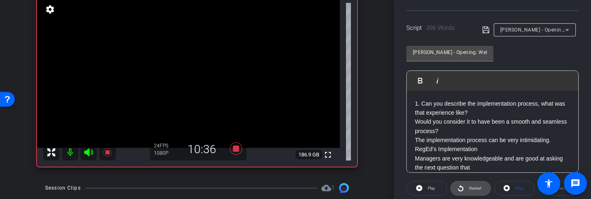
click at [466, 168] on span at bounding box center [471, 189] width 40 height 20
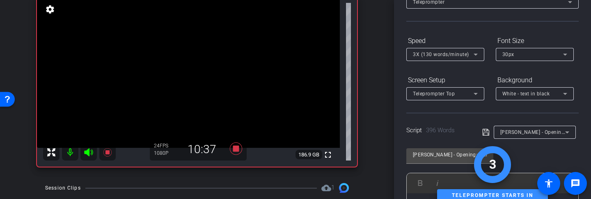
scroll to position [0, 0]
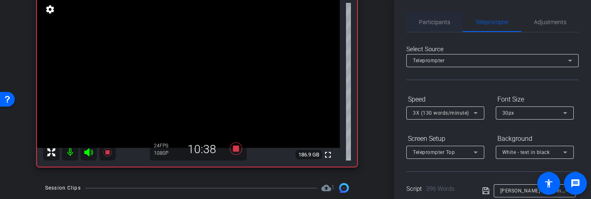
click at [442, 21] on span "Participants" at bounding box center [434, 22] width 31 height 6
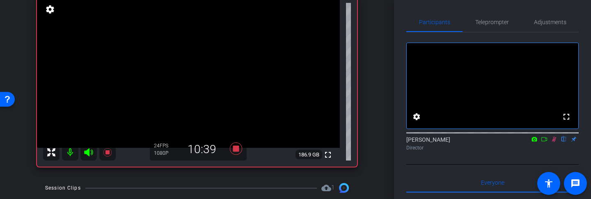
click at [554, 142] on icon at bounding box center [554, 140] width 7 height 6
click at [491, 21] on span "Teleprompter" at bounding box center [492, 22] width 34 height 6
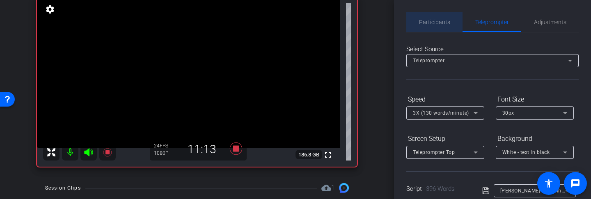
click at [440, 27] on span "Participants" at bounding box center [434, 22] width 31 height 20
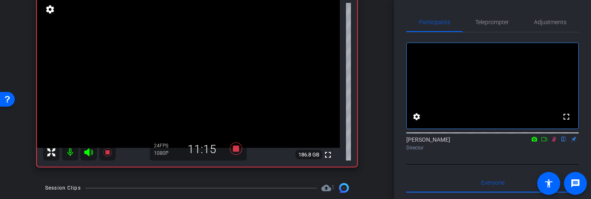
click at [555, 142] on icon at bounding box center [554, 140] width 7 height 6
click at [493, 23] on span "Teleprompter" at bounding box center [492, 22] width 34 height 6
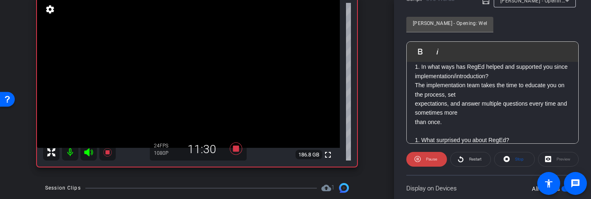
scroll to position [147, 0]
click at [431, 159] on span "Pause" at bounding box center [431, 159] width 11 height 5
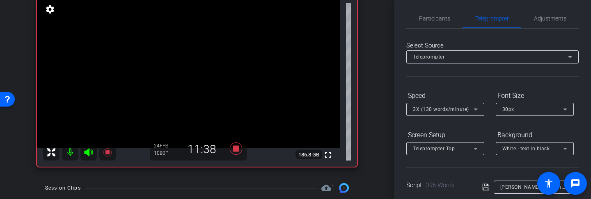
scroll to position [0, 0]
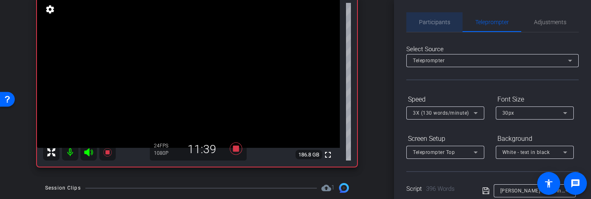
click at [437, 20] on span "Participants" at bounding box center [434, 22] width 31 height 6
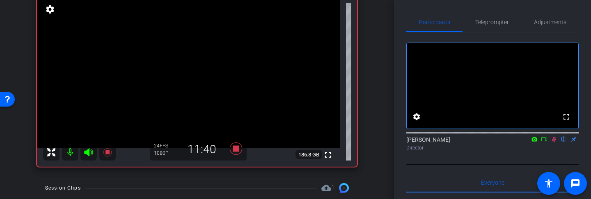
click at [550, 143] on mat-icon at bounding box center [554, 139] width 10 height 7
click at [495, 27] on span "Teleprompter" at bounding box center [492, 22] width 34 height 20
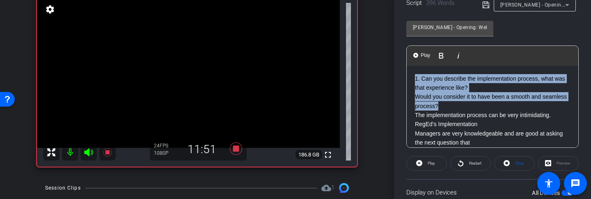
drag, startPoint x: 442, startPoint y: 97, endPoint x: 411, endPoint y: 68, distance: 42.4
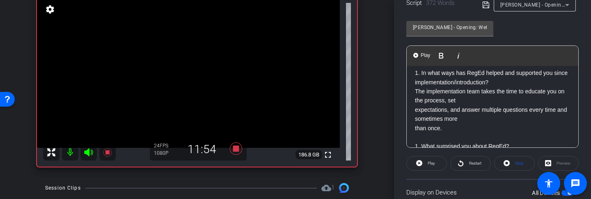
scroll to position [115, 0]
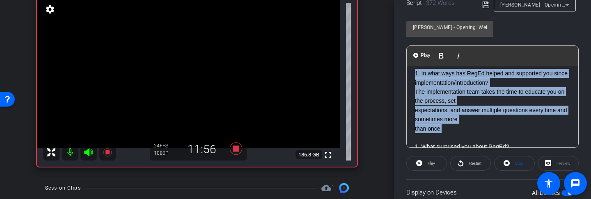
drag, startPoint x: 451, startPoint y: 130, endPoint x: 415, endPoint y: 76, distance: 65.0
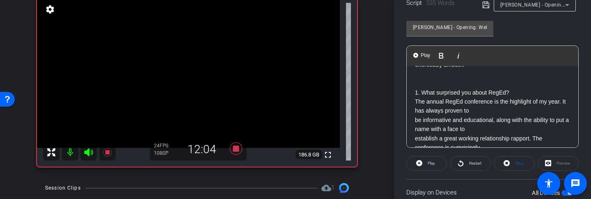
scroll to position [108, 0]
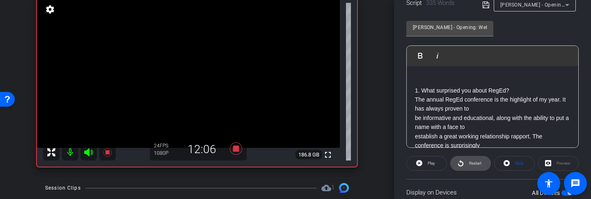
click at [471, 160] on span "Restart" at bounding box center [474, 163] width 14 height 11
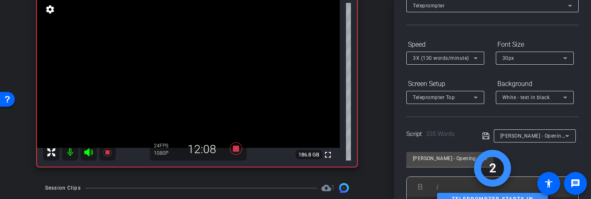
scroll to position [0, 0]
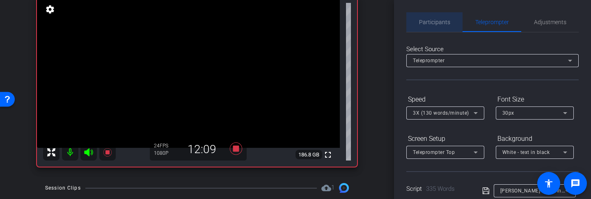
click at [442, 21] on span "Participants" at bounding box center [434, 22] width 31 height 6
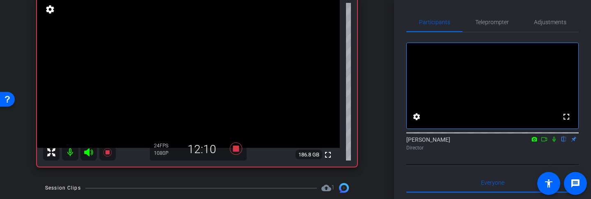
click at [552, 142] on icon at bounding box center [554, 140] width 7 height 6
click at [491, 24] on span "Teleprompter" at bounding box center [492, 22] width 34 height 6
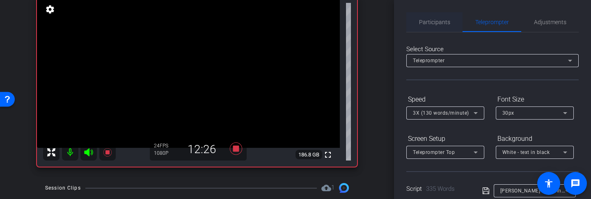
click at [439, 19] on span "Participants" at bounding box center [434, 22] width 31 height 6
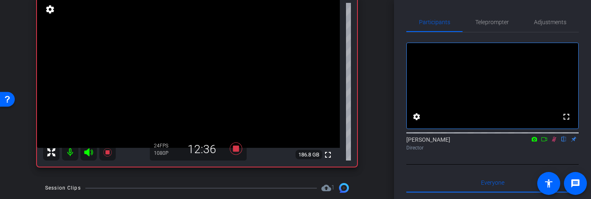
click at [554, 142] on icon at bounding box center [554, 140] width 7 height 6
click at [484, 21] on span "Teleprompter" at bounding box center [492, 22] width 34 height 6
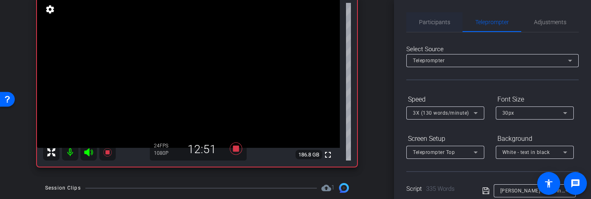
click at [440, 23] on span "Participants" at bounding box center [434, 22] width 31 height 6
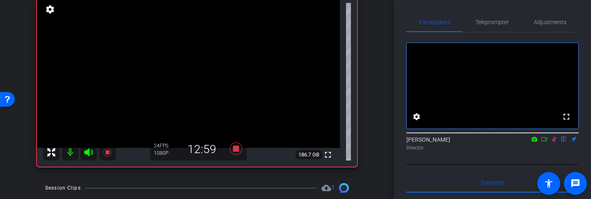
click at [553, 142] on icon at bounding box center [554, 139] width 5 height 5
click at [553, 142] on icon at bounding box center [554, 140] width 7 height 6
click at [498, 19] on span "Teleprompter" at bounding box center [492, 22] width 34 height 6
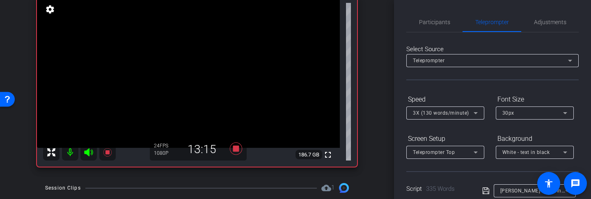
click at [437, 22] on span "Participants" at bounding box center [434, 22] width 31 height 6
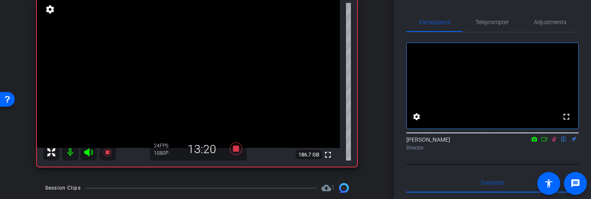
click at [555, 142] on icon at bounding box center [554, 139] width 5 height 5
click at [555, 142] on icon at bounding box center [553, 139] width 3 height 5
click at [491, 23] on span "Teleprompter" at bounding box center [492, 22] width 34 height 6
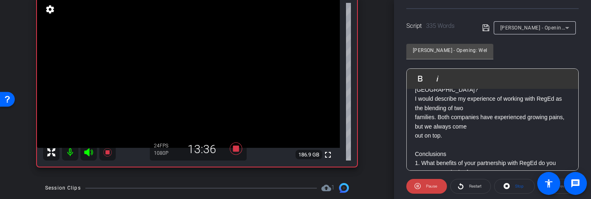
scroll to position [307, 0]
click at [429, 168] on span "Pause" at bounding box center [431, 186] width 11 height 5
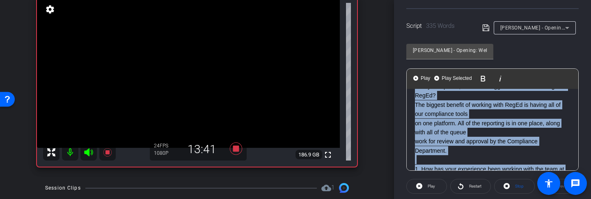
scroll to position [0, 0]
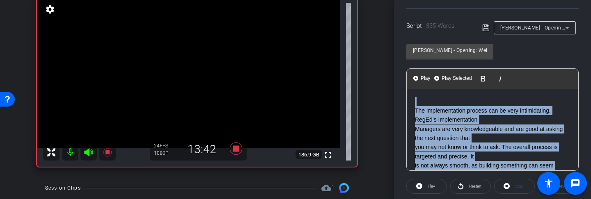
drag, startPoint x: 444, startPoint y: 138, endPoint x: 375, endPoint y: 70, distance: 96.9
click at [375, 70] on div "arrow_back RegEd x PlanMember Securities Testimonial Video - smack@planmember.c…" at bounding box center [295, 99] width 591 height 199
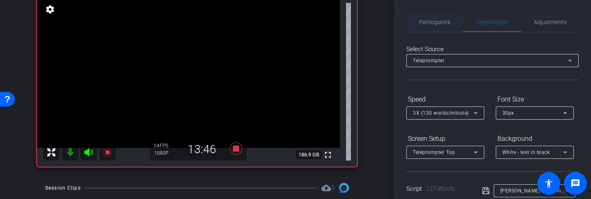
click at [431, 17] on span "Participants" at bounding box center [434, 22] width 31 height 20
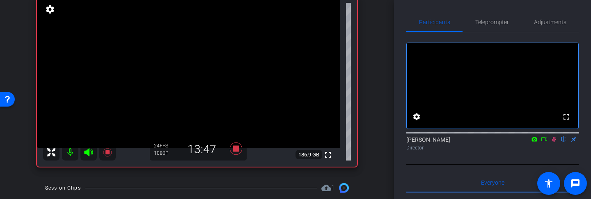
click at [552, 142] on icon at bounding box center [554, 140] width 7 height 6
click at [485, 24] on span "Teleprompter" at bounding box center [492, 22] width 34 height 6
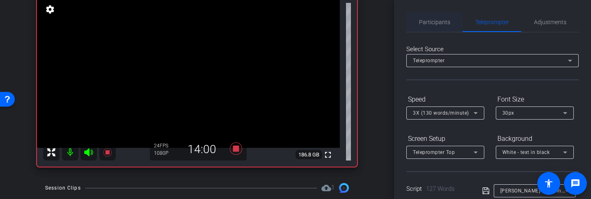
click at [430, 24] on span "Participants" at bounding box center [434, 22] width 31 height 6
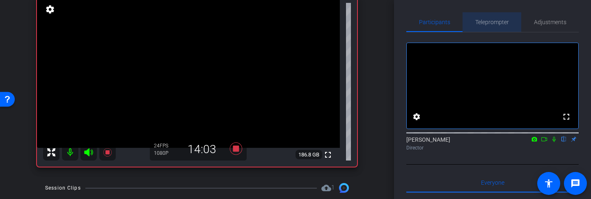
click at [492, 25] on span "Teleprompter" at bounding box center [492, 22] width 34 height 20
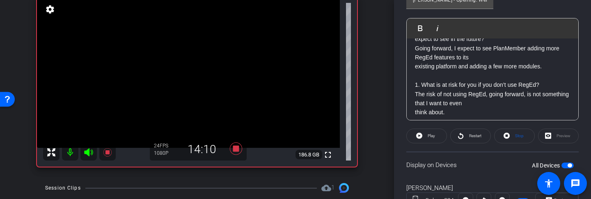
scroll to position [229, 0]
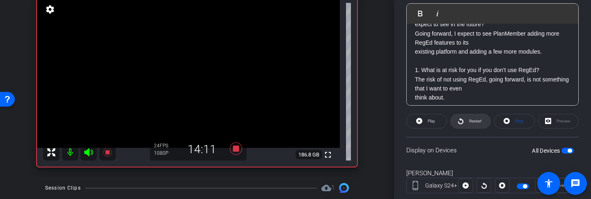
click at [466, 125] on span at bounding box center [471, 122] width 40 height 20
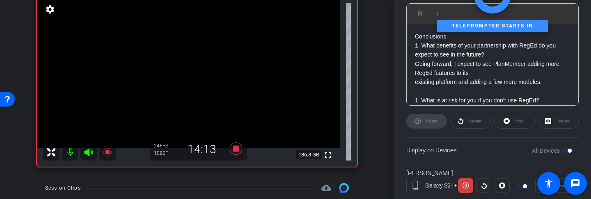
scroll to position [0, 0]
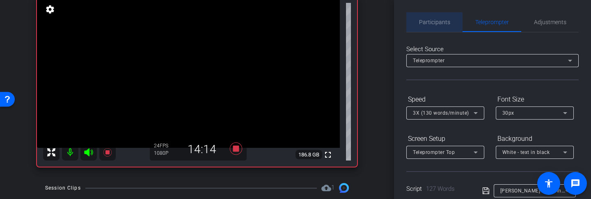
click at [439, 23] on span "Participants" at bounding box center [434, 22] width 31 height 6
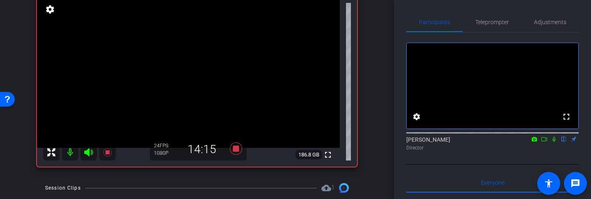
click at [554, 142] on icon at bounding box center [554, 140] width 7 height 6
click at [494, 16] on span "Teleprompter" at bounding box center [492, 22] width 34 height 20
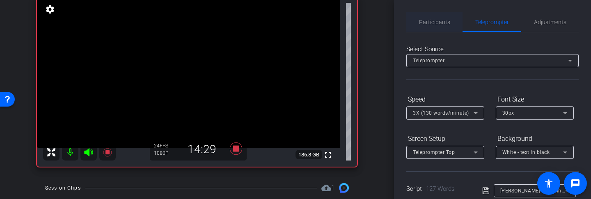
click at [431, 23] on span "Participants" at bounding box center [434, 22] width 31 height 6
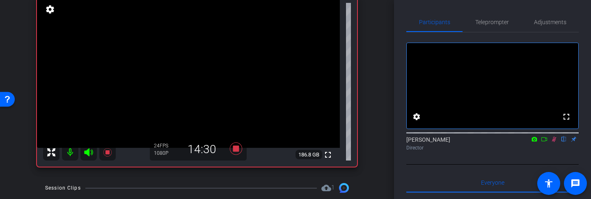
click at [554, 142] on icon at bounding box center [554, 139] width 5 height 5
click at [554, 142] on icon at bounding box center [554, 140] width 7 height 6
click at [555, 142] on icon at bounding box center [554, 140] width 7 height 6
click at [495, 19] on span "Teleprompter" at bounding box center [492, 22] width 34 height 6
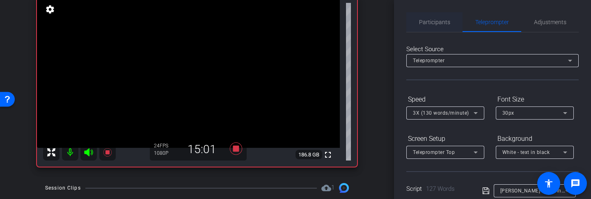
click at [445, 21] on span "Participants" at bounding box center [434, 22] width 31 height 6
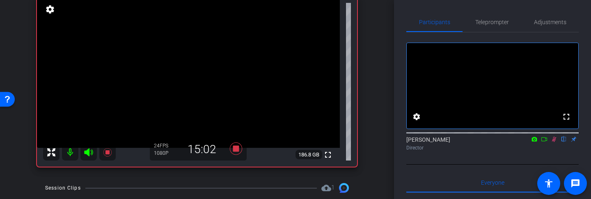
click at [555, 142] on icon at bounding box center [554, 140] width 7 height 6
click at [552, 142] on icon at bounding box center [554, 140] width 7 height 6
click at [551, 142] on icon at bounding box center [554, 140] width 7 height 6
click at [552, 142] on icon at bounding box center [554, 140] width 7 height 6
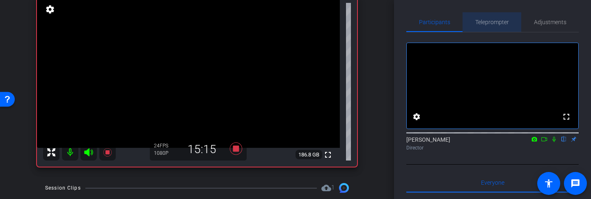
click at [488, 28] on span "Teleprompter" at bounding box center [492, 22] width 34 height 20
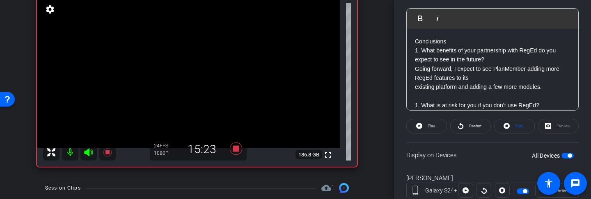
scroll to position [210, 0]
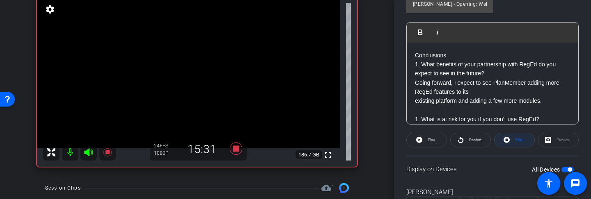
click at [514, 142] on span "Stop" at bounding box center [518, 140] width 11 height 11
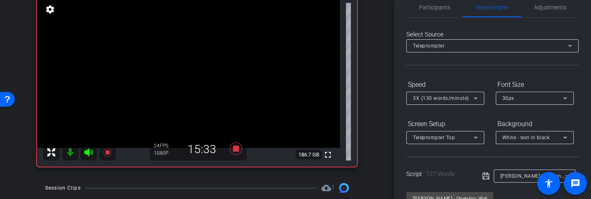
scroll to position [0, 0]
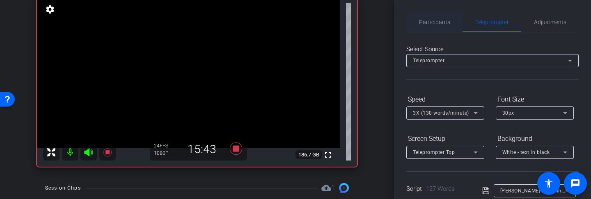
click at [437, 21] on span "Participants" at bounding box center [434, 22] width 31 height 6
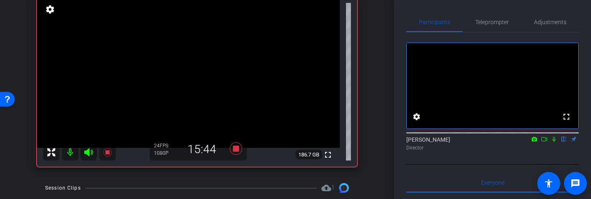
click at [554, 142] on icon at bounding box center [554, 140] width 7 height 6
click at [553, 142] on icon at bounding box center [554, 140] width 7 height 6
click at [553, 142] on icon at bounding box center [553, 139] width 3 height 5
click at [555, 142] on icon at bounding box center [554, 140] width 7 height 6
click at [554, 142] on icon at bounding box center [553, 139] width 3 height 5
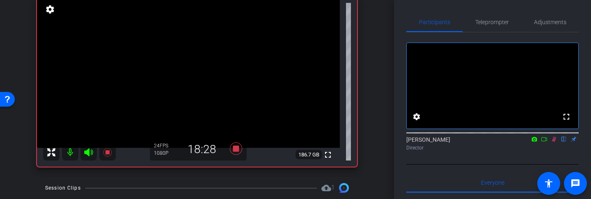
click at [555, 142] on icon at bounding box center [554, 140] width 7 height 6
click at [554, 142] on icon at bounding box center [553, 139] width 3 height 5
click at [554, 142] on icon at bounding box center [554, 140] width 7 height 6
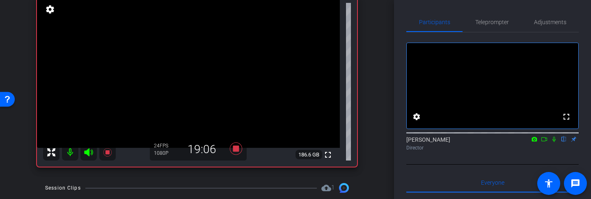
click at [552, 142] on icon at bounding box center [554, 140] width 7 height 6
click at [555, 142] on icon at bounding box center [554, 140] width 7 height 6
click at [554, 142] on icon at bounding box center [554, 140] width 7 height 6
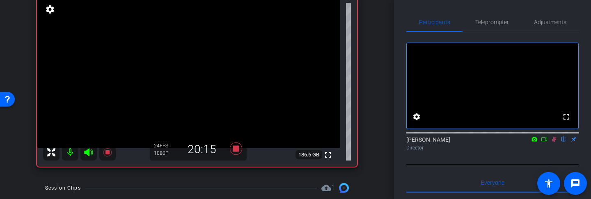
click at [554, 142] on icon at bounding box center [554, 140] width 7 height 6
click at [551, 152] on div "Heather Jacoby flip Director" at bounding box center [492, 144] width 172 height 16
click at [553, 142] on icon at bounding box center [554, 140] width 7 height 6
click at [553, 142] on icon at bounding box center [554, 139] width 5 height 5
click at [553, 142] on icon at bounding box center [553, 139] width 3 height 5
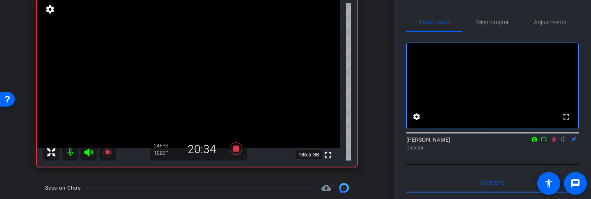
click at [553, 142] on icon at bounding box center [554, 140] width 7 height 6
click at [554, 142] on icon at bounding box center [553, 139] width 3 height 5
click at [554, 142] on icon at bounding box center [554, 140] width 7 height 6
click at [554, 142] on icon at bounding box center [553, 139] width 3 height 5
click at [554, 142] on icon at bounding box center [554, 139] width 5 height 5
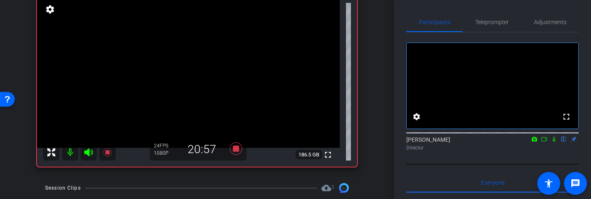
click at [553, 142] on icon at bounding box center [553, 139] width 3 height 5
click at [553, 142] on icon at bounding box center [554, 139] width 5 height 5
click at [553, 142] on icon at bounding box center [553, 139] width 3 height 5
click at [553, 142] on icon at bounding box center [554, 139] width 5 height 5
click at [553, 142] on icon at bounding box center [553, 139] width 3 height 5
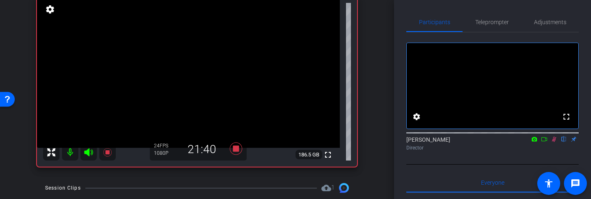
click at [553, 142] on icon at bounding box center [554, 139] width 5 height 5
click at [553, 142] on icon at bounding box center [553, 139] width 3 height 5
click at [553, 142] on icon at bounding box center [554, 140] width 7 height 6
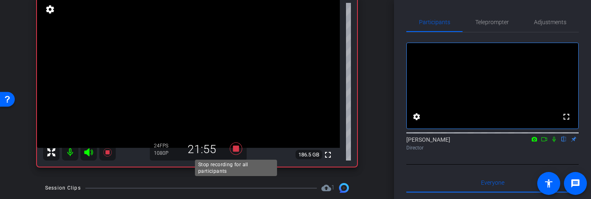
click at [232, 148] on icon at bounding box center [236, 149] width 20 height 15
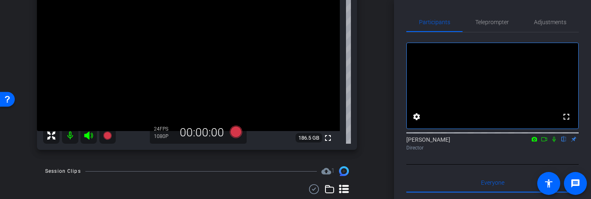
scroll to position [100, 0]
